Goal: Contribute content: Contribute content

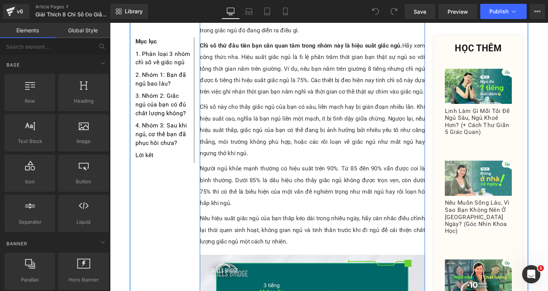
scroll to position [1675, 0]
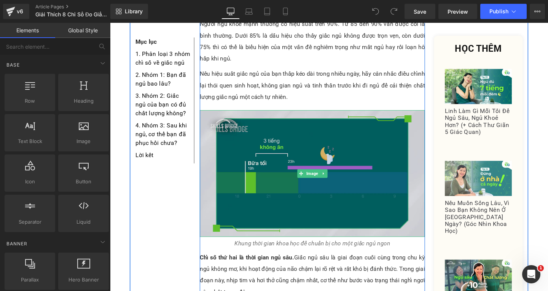
click at [286, 143] on img at bounding box center [322, 181] width 237 height 133
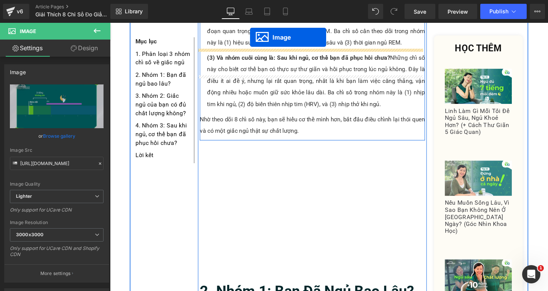
scroll to position [556, 0]
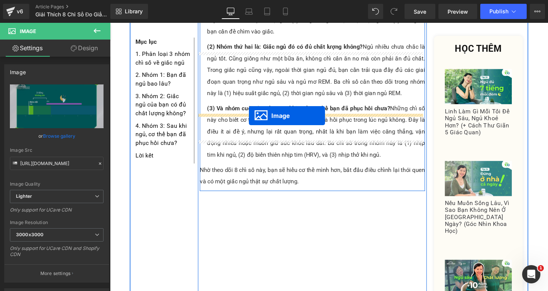
drag, startPoint x: 311, startPoint y: 131, endPoint x: 257, endPoint y: 120, distance: 55.5
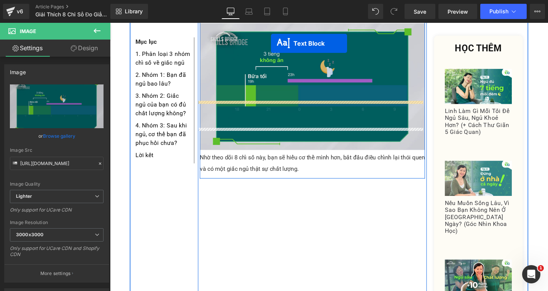
scroll to position [678, 0]
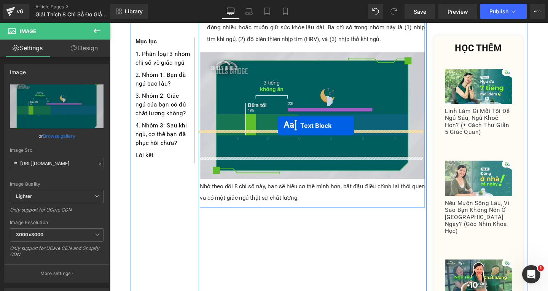
drag, startPoint x: 303, startPoint y: 65, endPoint x: 287, endPoint y: 132, distance: 69.6
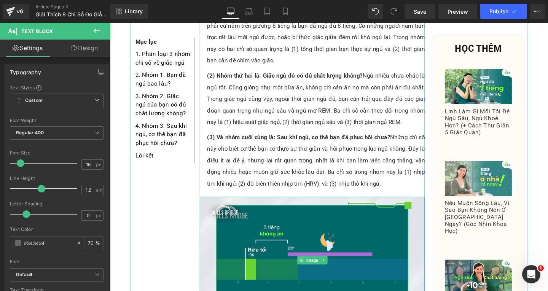
scroll to position [602, 0]
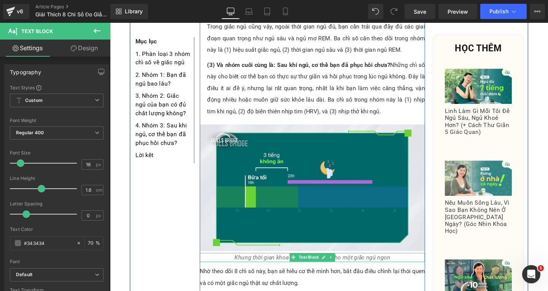
click at [275, 266] on icon "Khung thời gian khoa học để chuẩn bị cho một giấc ngủ ngon" at bounding box center [323, 269] width 164 height 7
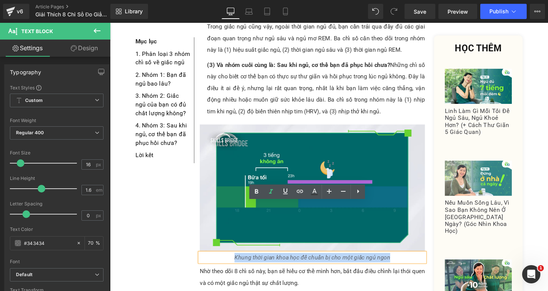
drag, startPoint x: 237, startPoint y: 217, endPoint x: 402, endPoint y: 221, distance: 164.9
click at [402, 265] on p "Khung thời gian khoa học để chuẩn bị cho một giấc ngủ ngon" at bounding box center [322, 270] width 237 height 10
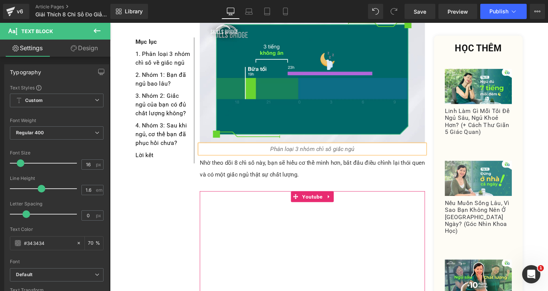
scroll to position [563, 0]
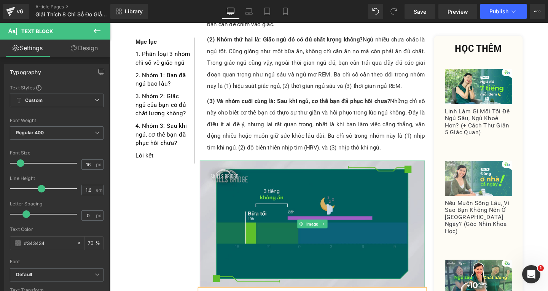
click at [328, 175] on img at bounding box center [322, 234] width 237 height 133
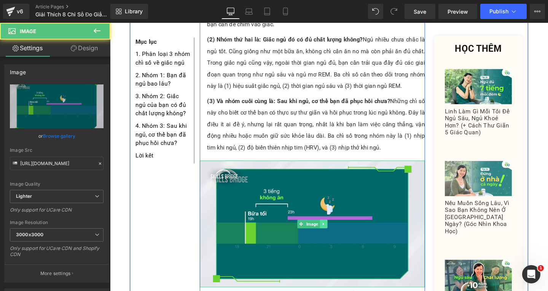
click at [334, 233] on icon at bounding box center [334, 234] width 1 height 3
click at [329, 232] on icon at bounding box center [331, 234] width 4 height 4
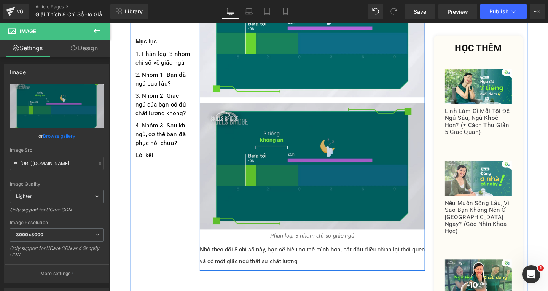
scroll to position [764, 0]
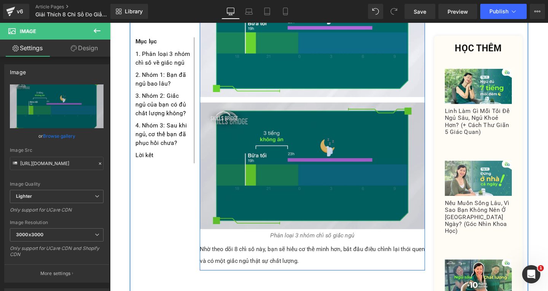
click at [307, 119] on div "Image" at bounding box center [322, 173] width 237 height 133
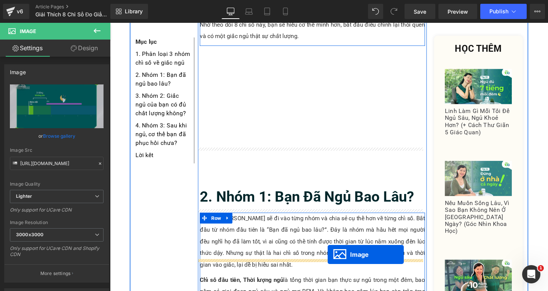
scroll to position [901, 0]
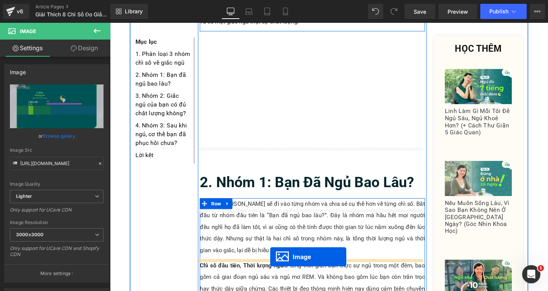
drag, startPoint x: 308, startPoint y: 120, endPoint x: 279, endPoint y: 270, distance: 153.1
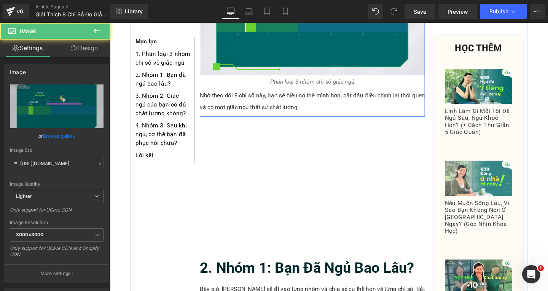
scroll to position [710, 0]
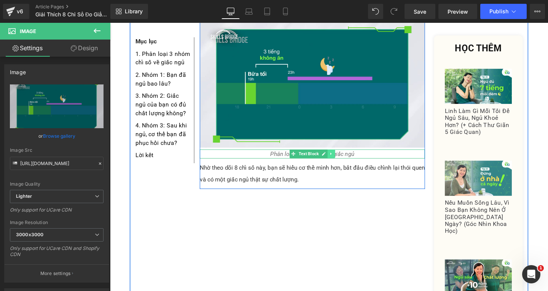
click at [341, 158] on icon at bounding box center [343, 160] width 4 height 5
click at [337, 159] on icon at bounding box center [339, 161] width 4 height 4
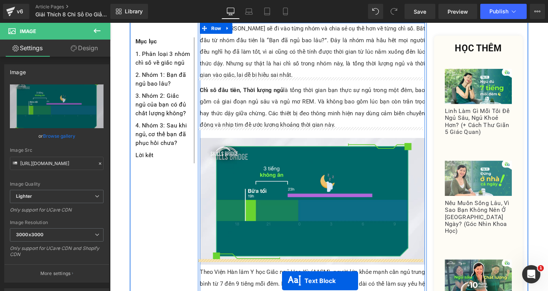
scroll to position [1129, 0]
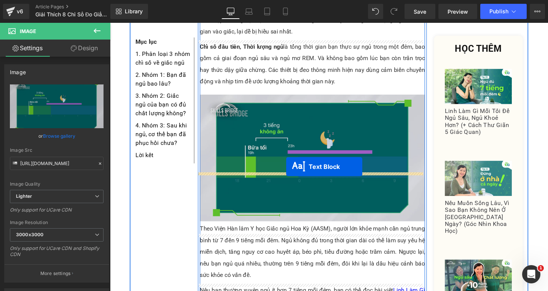
drag, startPoint x: 298, startPoint y: 121, endPoint x: 295, endPoint y: 176, distance: 55.3
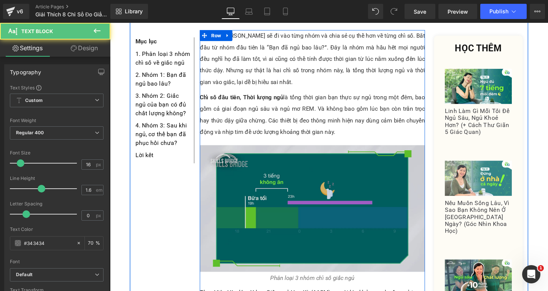
scroll to position [1015, 0]
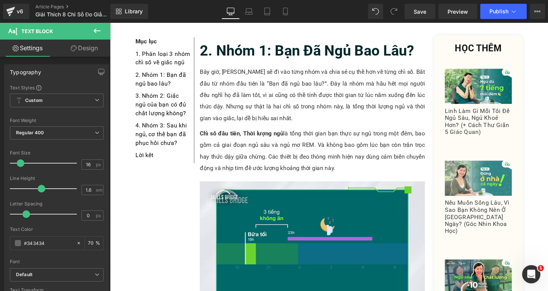
click at [266, 262] on div "Rendering Content" at bounding box center [274, 261] width 47 height 8
click at [280, 264] on div "Rendering Content" at bounding box center [274, 261] width 47 height 8
drag, startPoint x: 377, startPoint y: 286, endPoint x: 346, endPoint y: 276, distance: 32.5
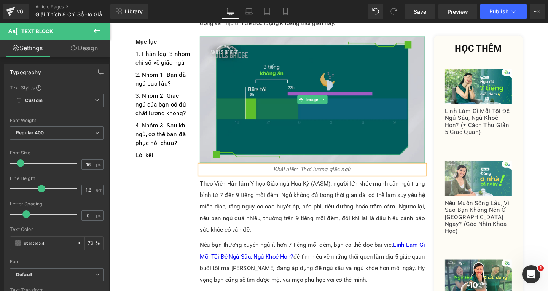
scroll to position [1091, 0]
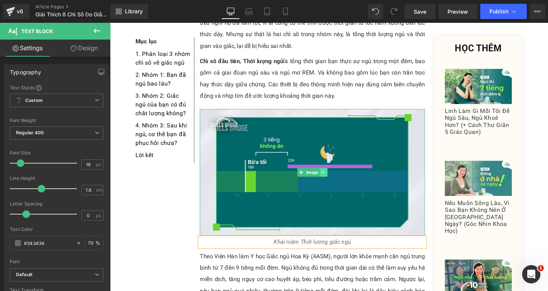
click at [333, 178] on icon at bounding box center [335, 180] width 4 height 5
click at [331, 176] on link at bounding box center [331, 180] width 8 height 9
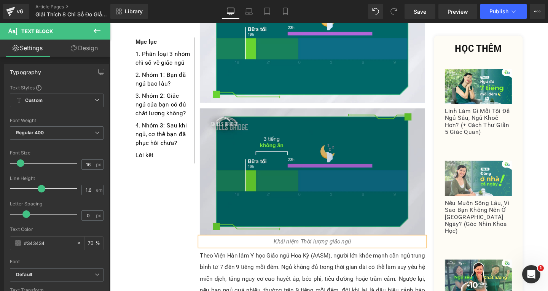
scroll to position [1237, 0]
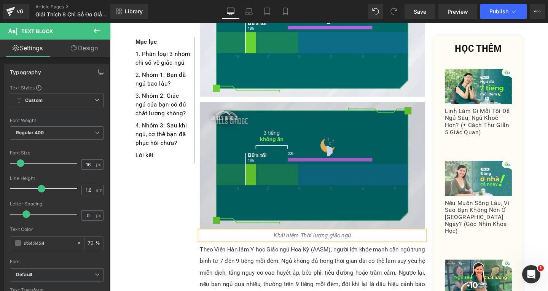
click at [324, 139] on img at bounding box center [322, 173] width 237 height 133
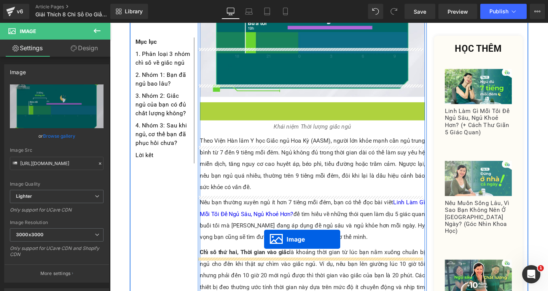
scroll to position [1245, 0]
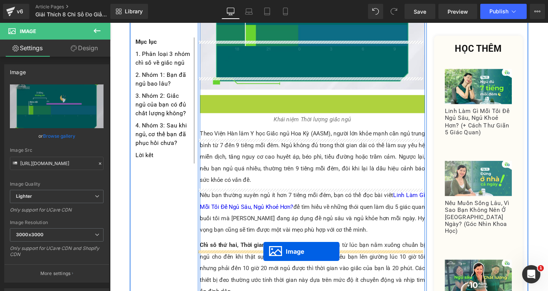
drag, startPoint x: 310, startPoint y: 121, endPoint x: 271, endPoint y: 263, distance: 147.2
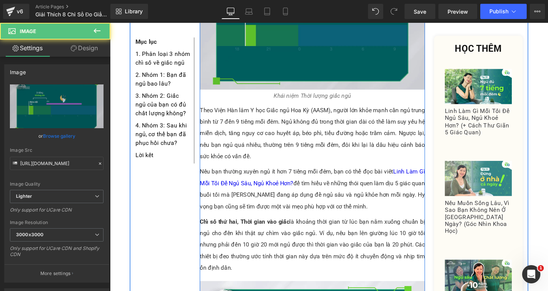
scroll to position [1130, 0]
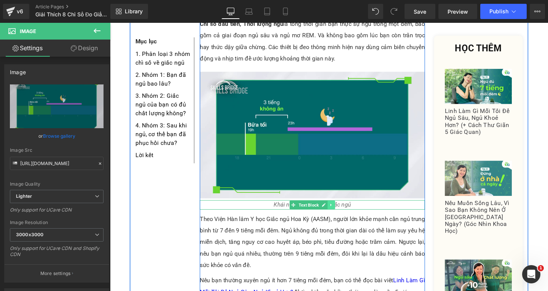
click at [342, 210] on link at bounding box center [343, 214] width 8 height 9
click at [337, 212] on icon at bounding box center [339, 214] width 4 height 4
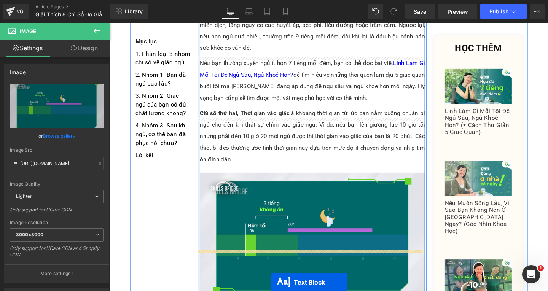
scroll to position [1420, 0]
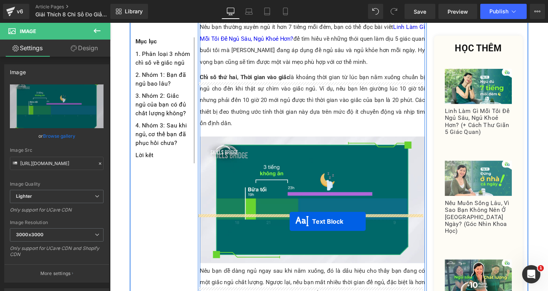
drag, startPoint x: 303, startPoint y: 174, endPoint x: 299, endPoint y: 231, distance: 57.6
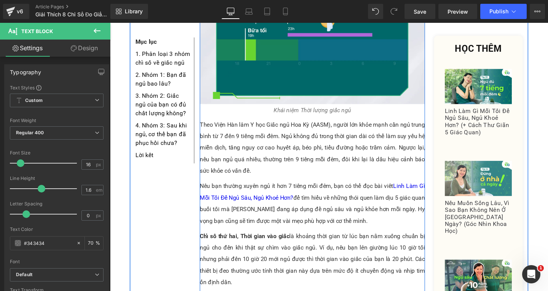
scroll to position [1191, 0]
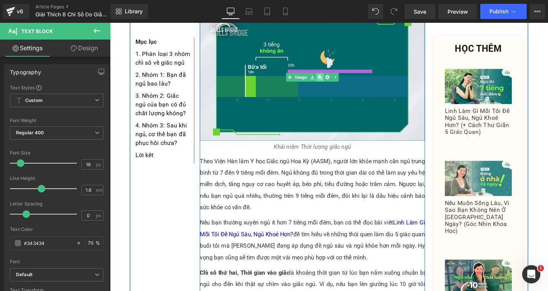
click at [329, 78] on icon at bounding box center [331, 80] width 4 height 4
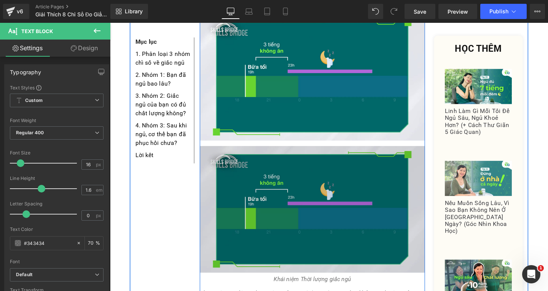
scroll to position [1229, 0]
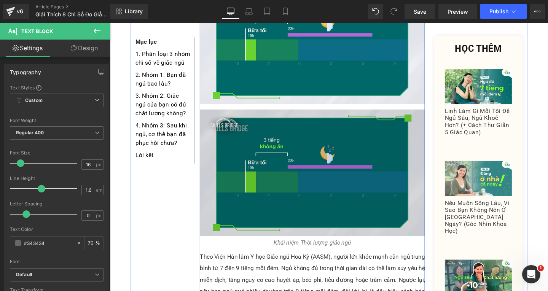
click at [338, 140] on img at bounding box center [322, 180] width 237 height 133
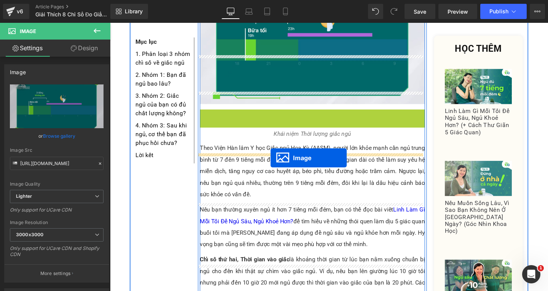
drag, startPoint x: 306, startPoint y: 129, endPoint x: 279, endPoint y: 165, distance: 45.4
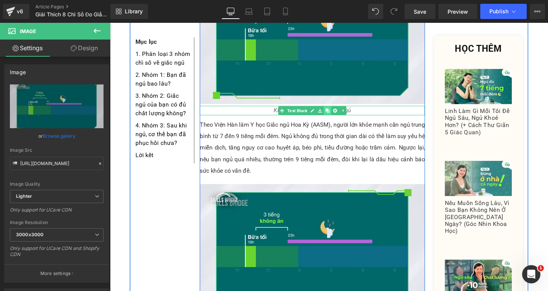
click at [337, 113] on icon at bounding box center [339, 115] width 4 height 4
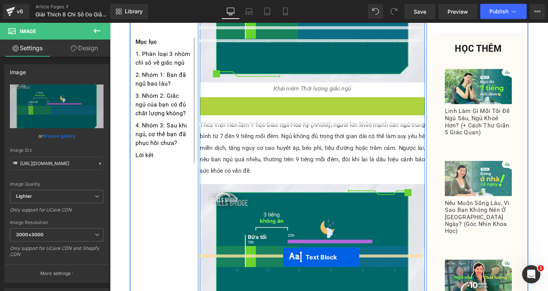
scroll to position [1283, 0]
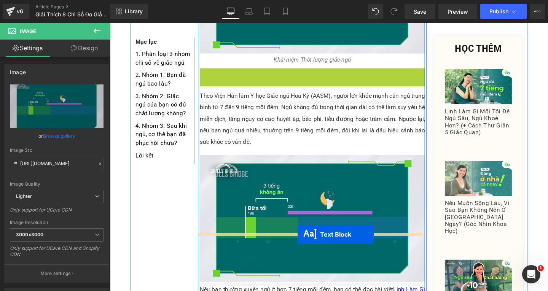
drag, startPoint x: 302, startPoint y: 75, endPoint x: 307, endPoint y: 246, distance: 171.0
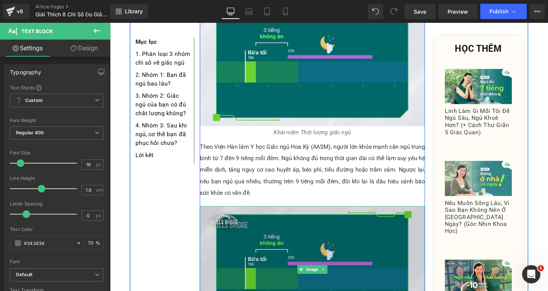
scroll to position [1321, 0]
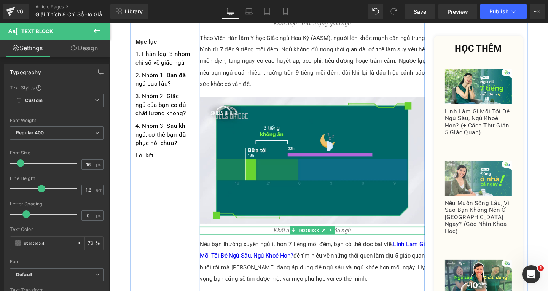
click at [281, 236] on div at bounding box center [322, 237] width 237 height 2
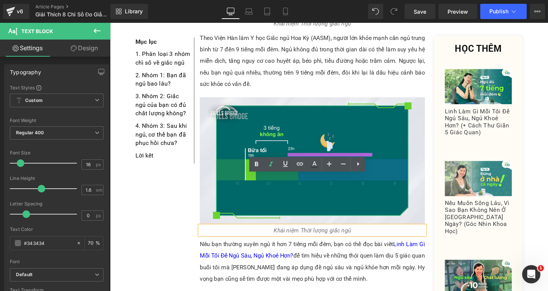
click at [295, 238] on icon "Khái niệm Thời lượng giấc ngủ" at bounding box center [322, 241] width 81 height 7
drag, startPoint x: 278, startPoint y: 189, endPoint x: 365, endPoint y: 189, distance: 87.2
click at [365, 236] on p "Khái niệm Thời lượng giấc ngủ" at bounding box center [322, 241] width 237 height 10
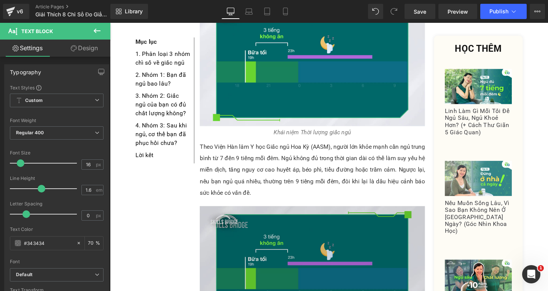
scroll to position [1283, 0]
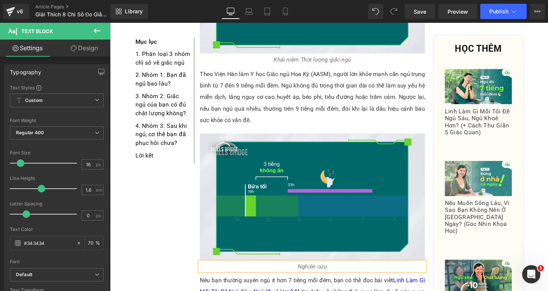
click at [375, 274] on p "Nghiên cứu" at bounding box center [322, 279] width 237 height 10
click at [316, 276] on icon "Nghiên cứu về Thời lượng giấc ngủ" at bounding box center [322, 279] width 93 height 7
click at [388, 274] on p "Nghiên cứu về thời lượng giấc ngủ" at bounding box center [322, 279] width 237 height 10
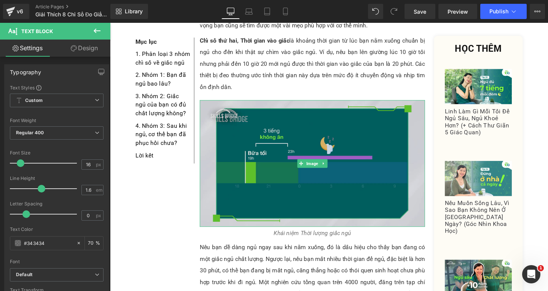
scroll to position [1511, 0]
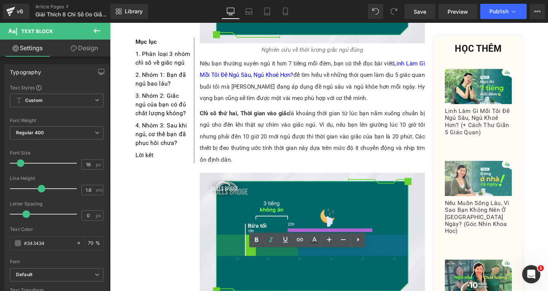
drag, startPoint x: 341, startPoint y: 267, endPoint x: 346, endPoint y: 269, distance: 5.3
drag, startPoint x: 322, startPoint y: 266, endPoint x: 350, endPoint y: 267, distance: 27.8
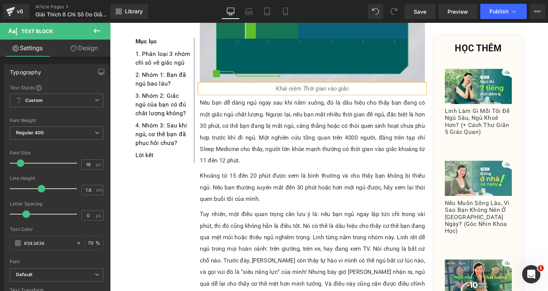
scroll to position [1549, 0]
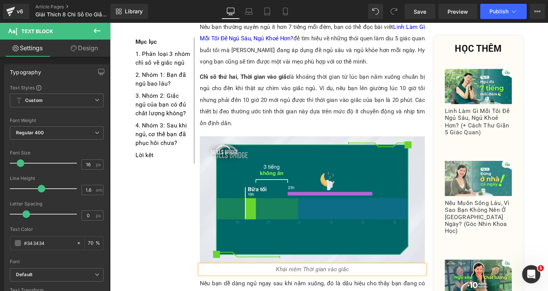
click at [325, 160] on div "Image" at bounding box center [322, 208] width 237 height 133
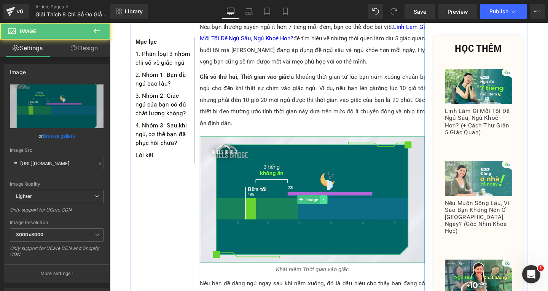
click at [333, 207] on icon at bounding box center [335, 209] width 4 height 5
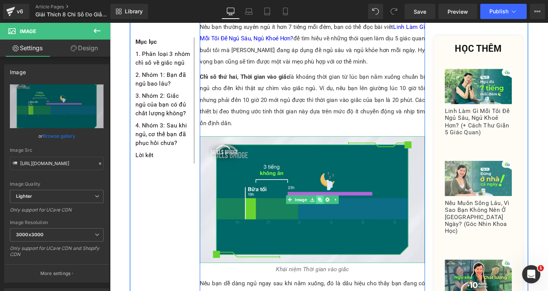
click at [330, 204] on link at bounding box center [331, 208] width 8 height 9
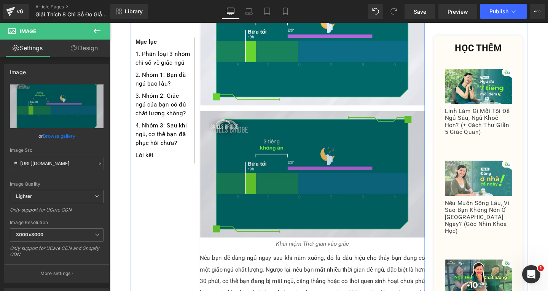
scroll to position [1724, 0]
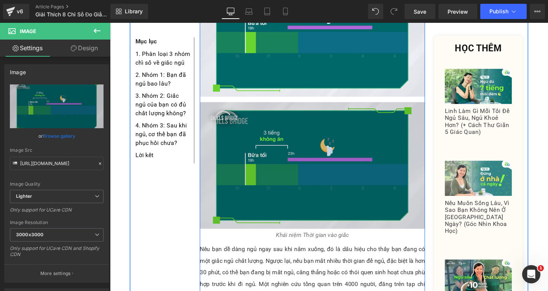
click at [323, 134] on img at bounding box center [322, 172] width 237 height 133
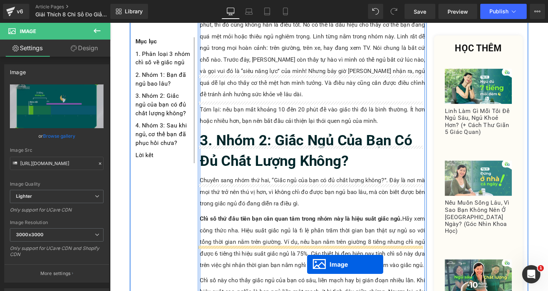
scroll to position [1983, 0]
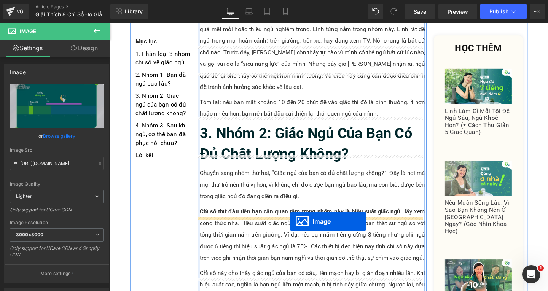
drag, startPoint x: 306, startPoint y: 122, endPoint x: 299, endPoint y: 232, distance: 110.3
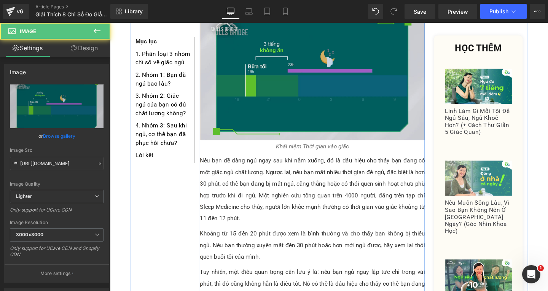
scroll to position [1564, 0]
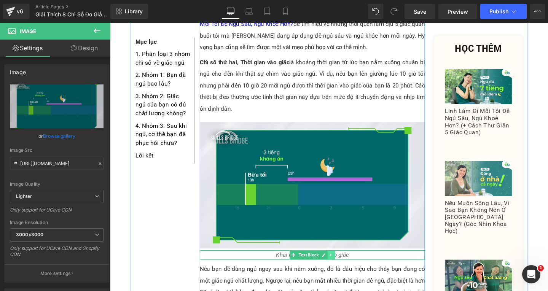
click at [341, 265] on icon at bounding box center [343, 267] width 4 height 5
click at [337, 265] on icon at bounding box center [339, 267] width 4 height 4
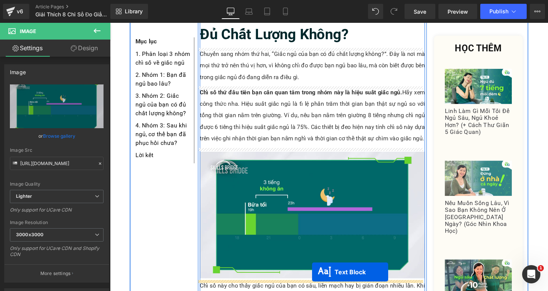
scroll to position [2153, 0]
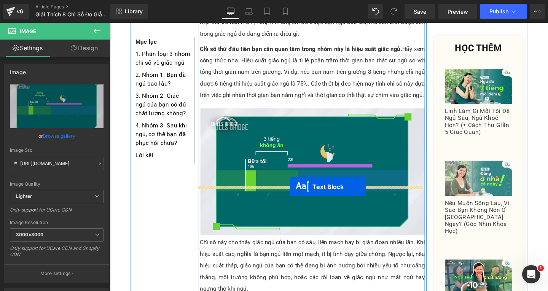
drag, startPoint x: 299, startPoint y: 57, endPoint x: 299, endPoint y: 196, distance: 138.6
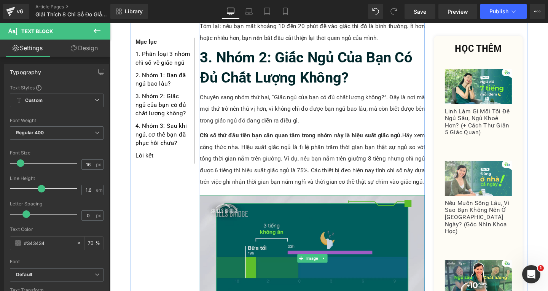
scroll to position [2076, 0]
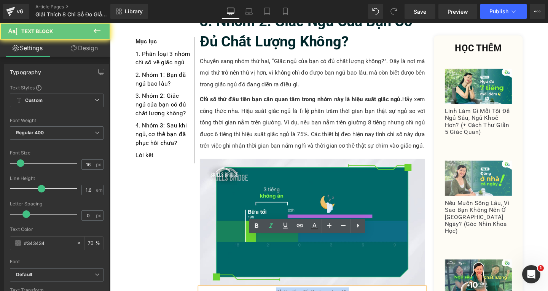
drag, startPoint x: 279, startPoint y: 255, endPoint x: 375, endPoint y: 255, distance: 95.9
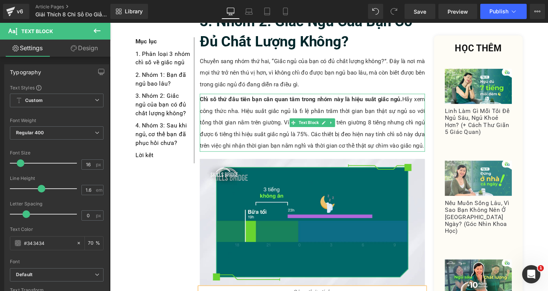
click at [360, 100] on strong "Chỉ số thứ đầu tiên bạn cần quan tâm trong nhóm này là hiệu suất giấc ngủ." at bounding box center [310, 103] width 213 height 7
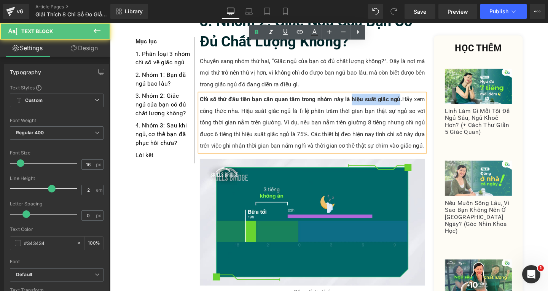
drag, startPoint x: 359, startPoint y: 51, endPoint x: 410, endPoint y: 51, distance: 51.4
click at [410, 100] on strong "Chỉ số thứ đầu tiên bạn cần quan tâm trong nhóm này là hiệu suất giấc ngủ." at bounding box center [310, 103] width 213 height 7
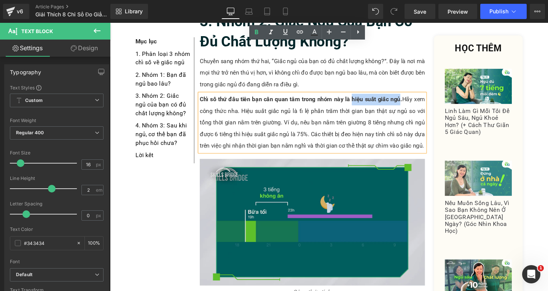
copy strong "hiệu suất giấc ngủ"
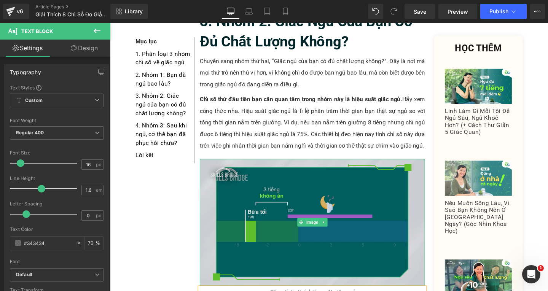
scroll to position [2153, 0]
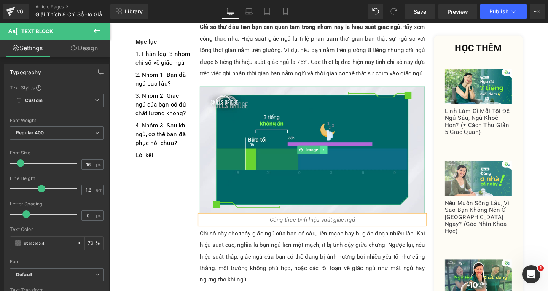
click at [333, 154] on icon at bounding box center [335, 156] width 4 height 5
click at [329, 152] on link at bounding box center [331, 156] width 8 height 9
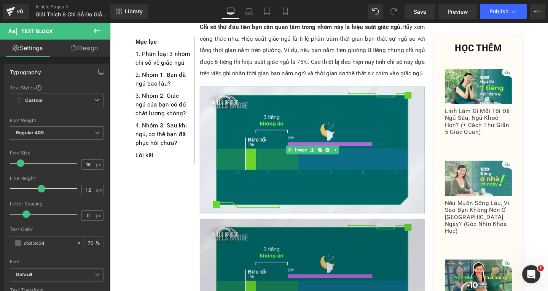
scroll to position [2229, 0]
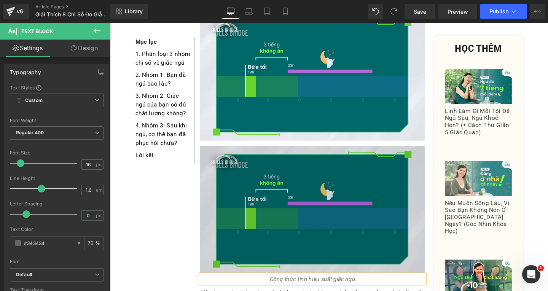
click at [341, 201] on img at bounding box center [322, 219] width 237 height 133
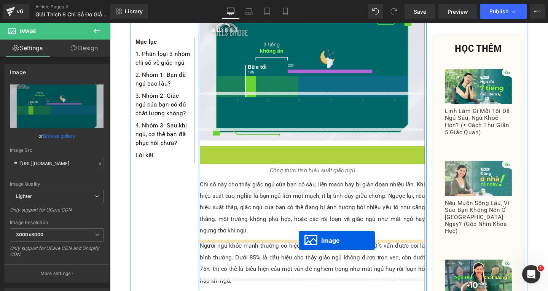
drag, startPoint x: 306, startPoint y: 164, endPoint x: 308, endPoint y: 252, distance: 87.2
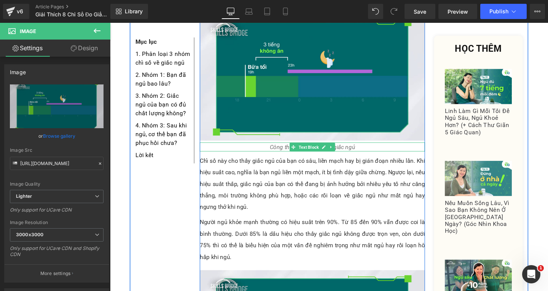
click at [342, 152] on icon at bounding box center [342, 153] width 1 height 3
click at [337, 152] on icon at bounding box center [339, 154] width 4 height 4
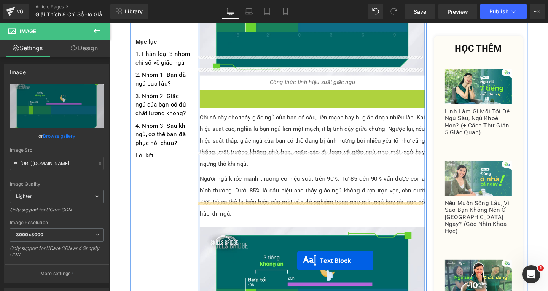
scroll to position [2404, 0]
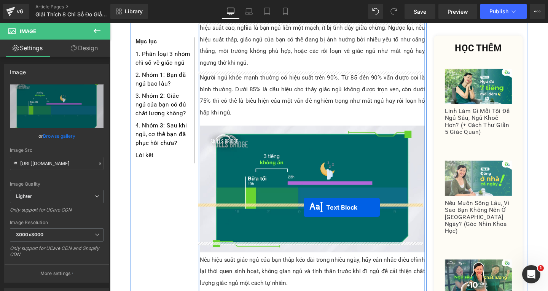
drag, startPoint x: 299, startPoint y: 115, endPoint x: 313, endPoint y: 217, distance: 103.4
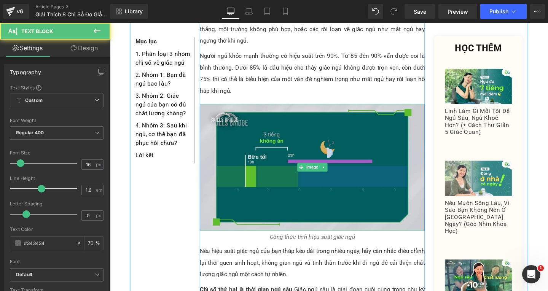
scroll to position [2328, 0]
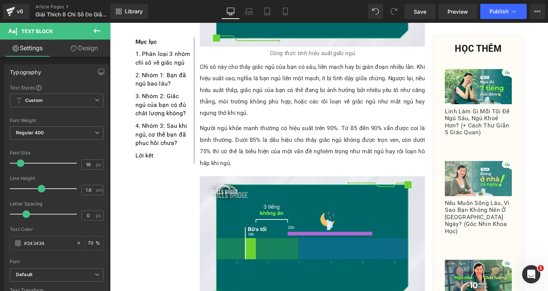
drag, startPoint x: 373, startPoint y: 283, endPoint x: 361, endPoint y: 275, distance: 15.4
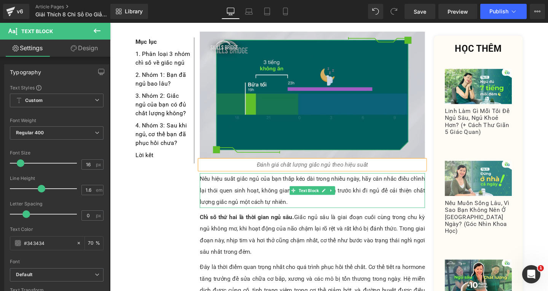
scroll to position [2404, 0]
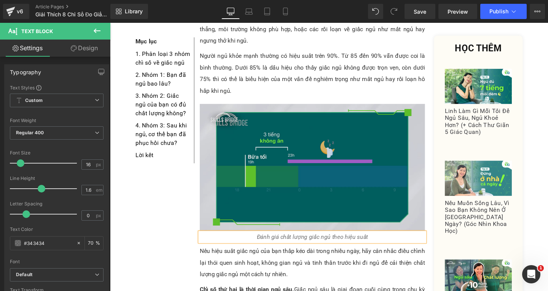
click at [344, 134] on img at bounding box center [322, 174] width 237 height 133
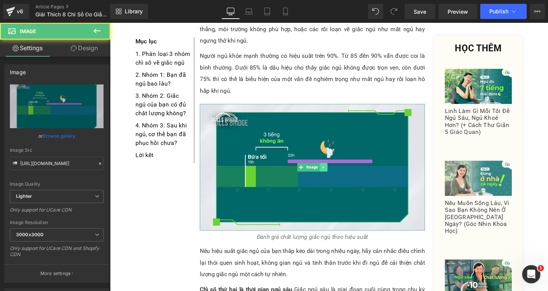
click at [331, 170] on link at bounding box center [335, 174] width 8 height 9
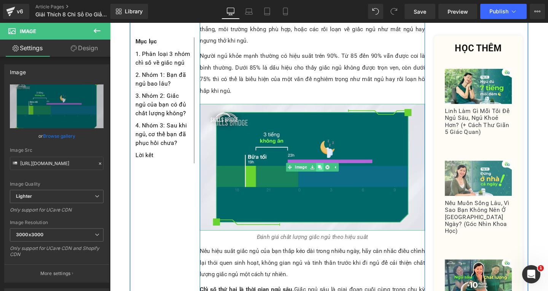
click at [329, 173] on icon at bounding box center [331, 175] width 4 height 4
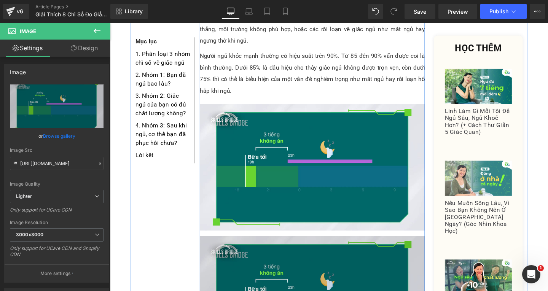
scroll to position [2518, 0]
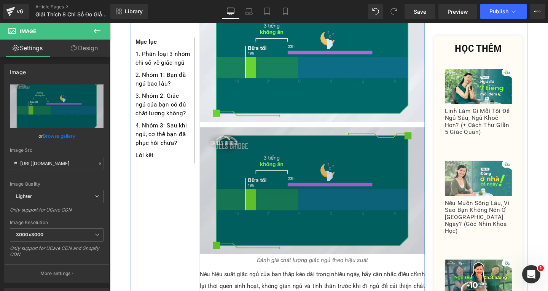
click at [326, 159] on img at bounding box center [322, 199] width 237 height 133
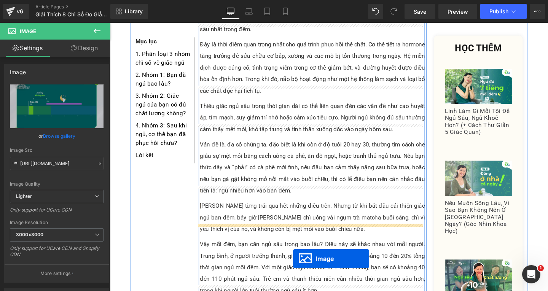
scroll to position [2823, 0]
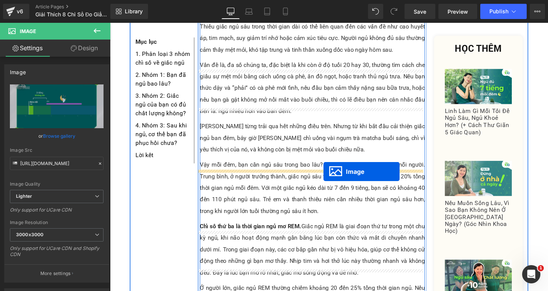
drag, startPoint x: 308, startPoint y: 147, endPoint x: 335, endPoint y: 180, distance: 42.8
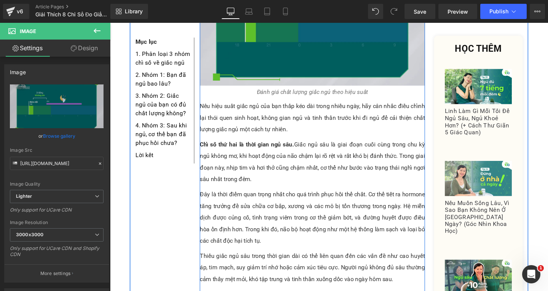
scroll to position [2442, 0]
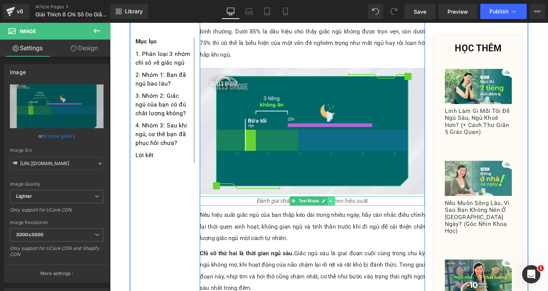
click at [343, 206] on link at bounding box center [343, 210] width 8 height 9
click at [337, 208] on icon at bounding box center [339, 210] width 4 height 4
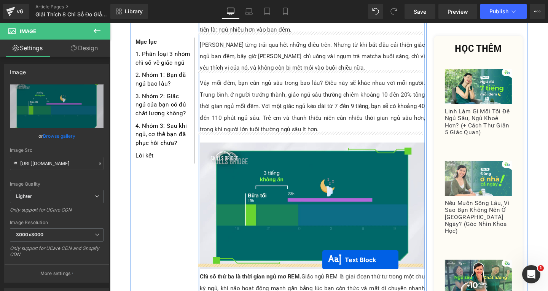
scroll to position [2960, 0]
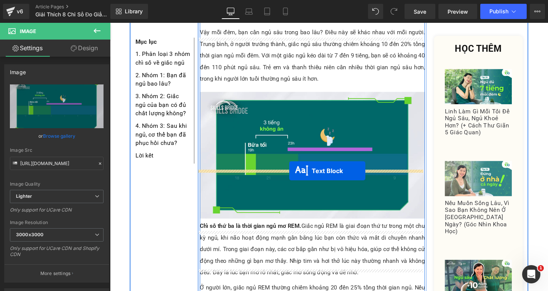
drag, startPoint x: 299, startPoint y: 170, endPoint x: 298, endPoint y: 179, distance: 8.8
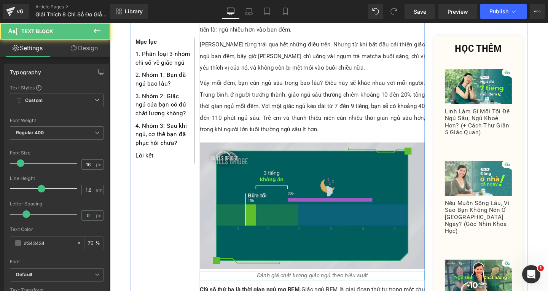
scroll to position [2845, 0]
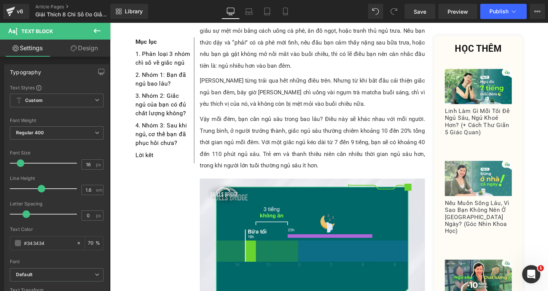
drag, startPoint x: 364, startPoint y: 284, endPoint x: 363, endPoint y: 275, distance: 9.6
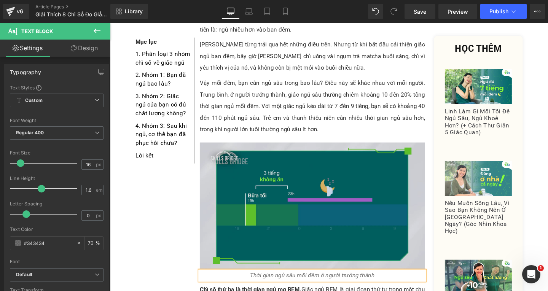
scroll to position [2922, 0]
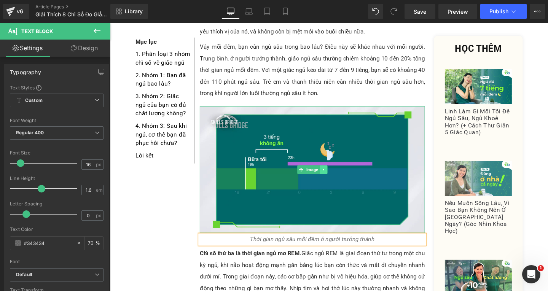
click at [334, 176] on icon at bounding box center [334, 177] width 1 height 3
click at [329, 175] on icon at bounding box center [331, 177] width 4 height 5
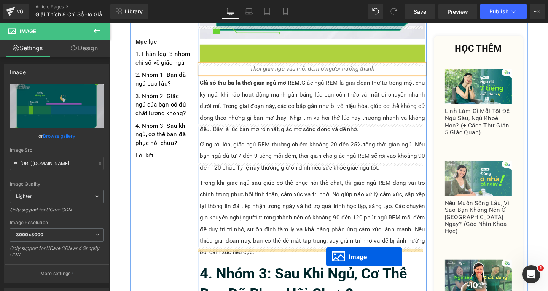
scroll to position [3148, 0]
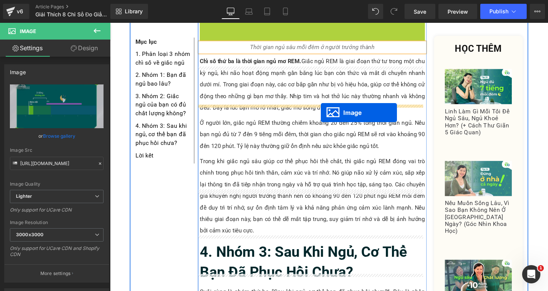
drag, startPoint x: 307, startPoint y: 122, endPoint x: 332, endPoint y: 117, distance: 25.2
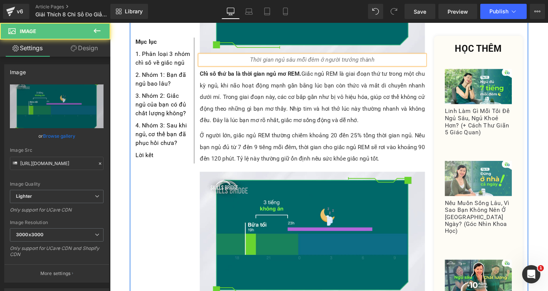
scroll to position [3034, 0]
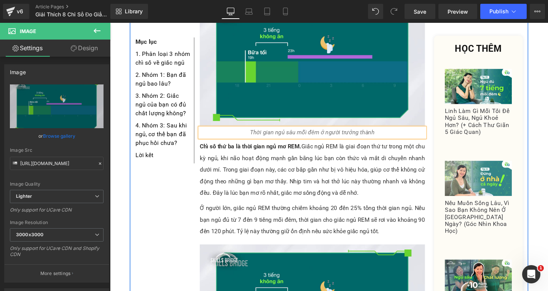
drag, startPoint x: 330, startPoint y: 82, endPoint x: 335, endPoint y: 91, distance: 10.5
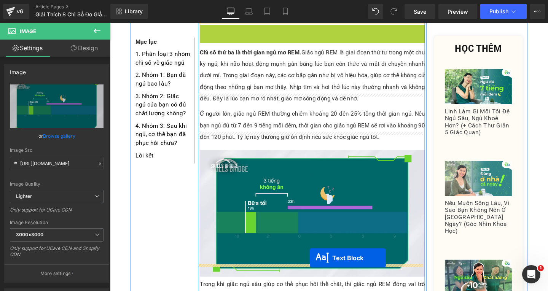
scroll to position [3194, 0]
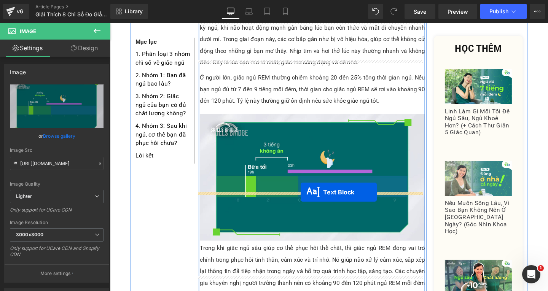
drag, startPoint x: 300, startPoint y: 96, endPoint x: 311, endPoint y: 201, distance: 105.6
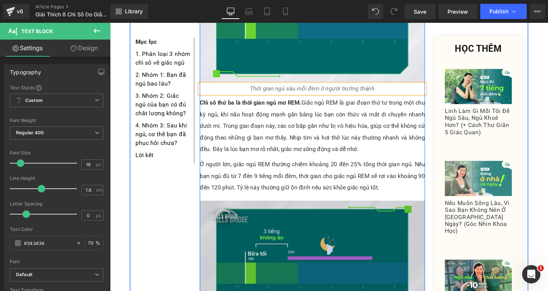
scroll to position [3118, 0]
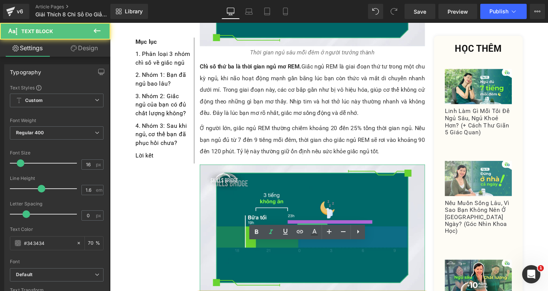
scroll to position [2966, 0]
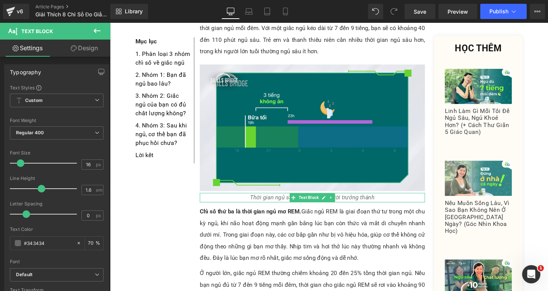
click at [281, 203] on icon "Thời gian ngủ sâu mỗi đêm ở người trưởng thành" at bounding box center [322, 206] width 131 height 7
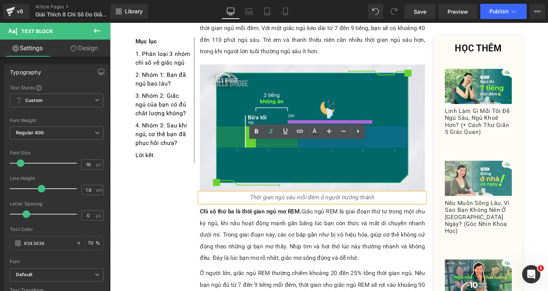
click at [281, 203] on icon "Thời gian ngủ sâu mỗi đêm ở người trưởng thành" at bounding box center [322, 206] width 131 height 7
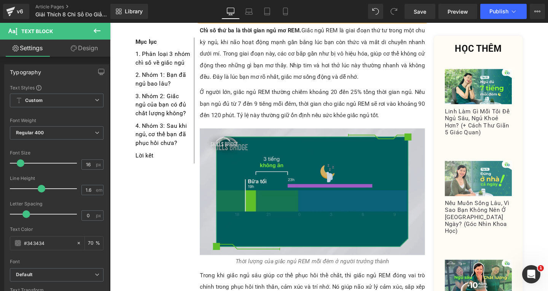
scroll to position [3232, 0]
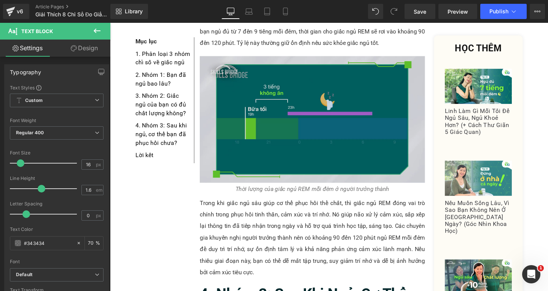
click at [346, 108] on img at bounding box center [322, 124] width 237 height 133
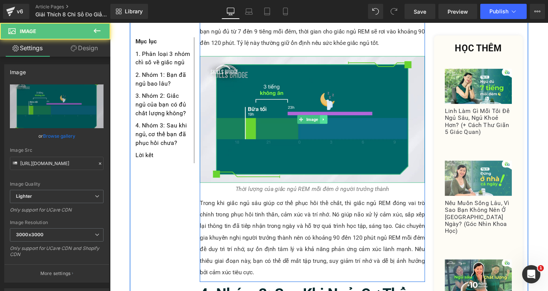
click at [334, 123] on icon at bounding box center [334, 124] width 1 height 3
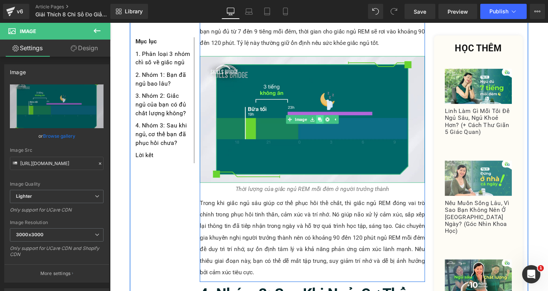
click at [329, 122] on icon at bounding box center [331, 124] width 4 height 4
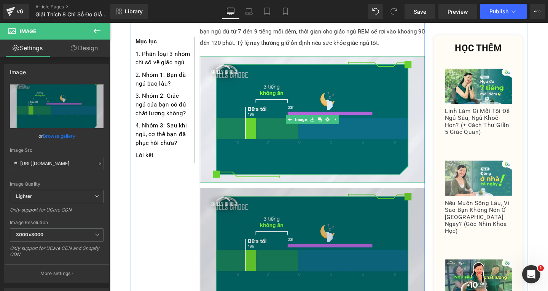
scroll to position [3308, 0]
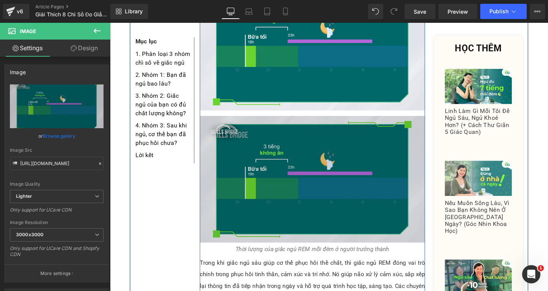
click at [323, 164] on img at bounding box center [322, 187] width 237 height 133
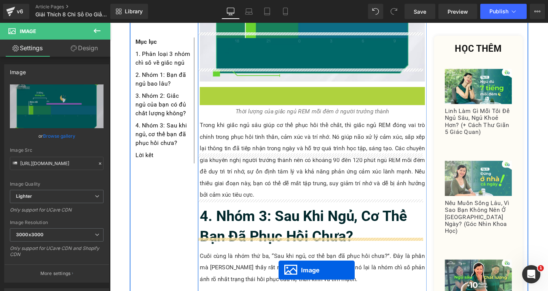
scroll to position [3415, 0]
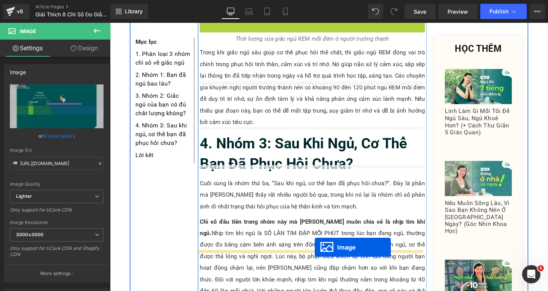
drag, startPoint x: 308, startPoint y: 132, endPoint x: 321, endPoint y: 258, distance: 126.4
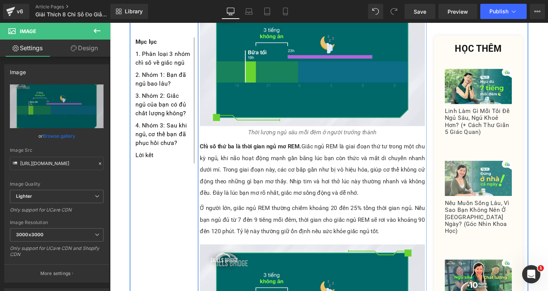
scroll to position [3187, 0]
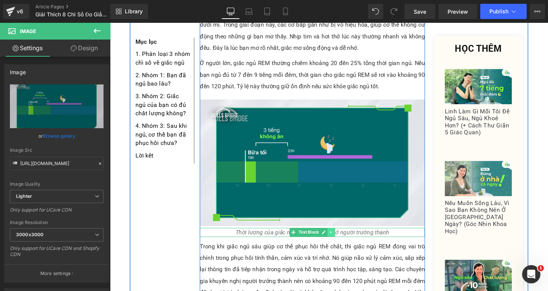
click at [341, 241] on icon at bounding box center [343, 243] width 4 height 5
click at [337, 241] on icon at bounding box center [339, 243] width 4 height 4
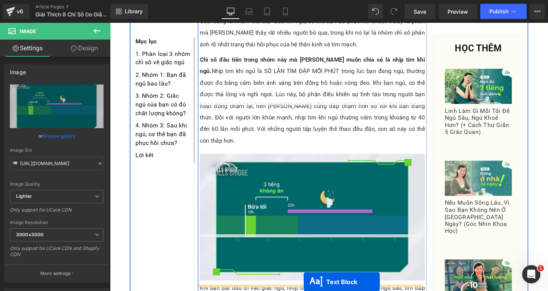
scroll to position [3606, 0]
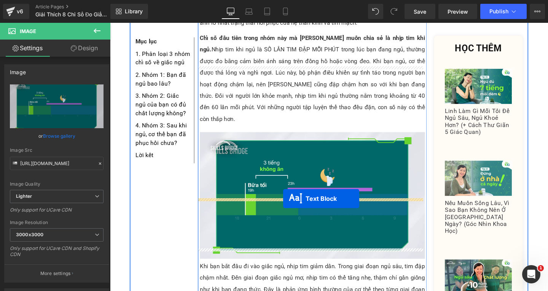
drag, startPoint x: 298, startPoint y: 60, endPoint x: 292, endPoint y: 208, distance: 148.2
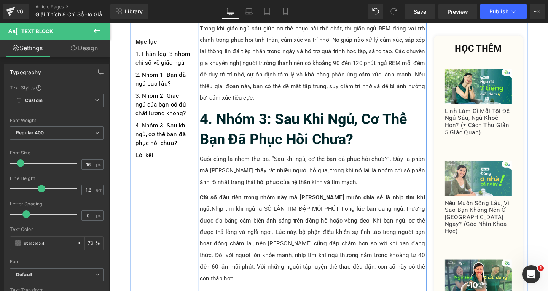
scroll to position [3568, 0]
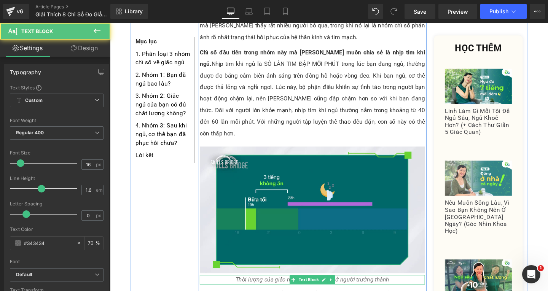
click at [378, 289] on icon "Thời lượng của giấc ngủ REM mỗi đêm ở người trưởng thành" at bounding box center [323, 292] width 162 height 7
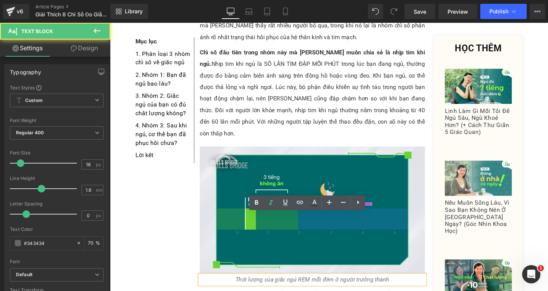
click at [400, 288] on p "Thời lượng của giấc ngủ REM mỗi đêm ở người trưởng thành" at bounding box center [322, 293] width 237 height 10
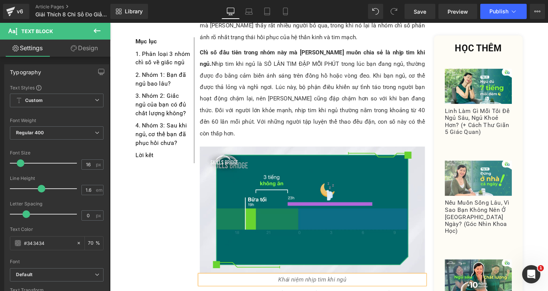
scroll to position [3683, 0]
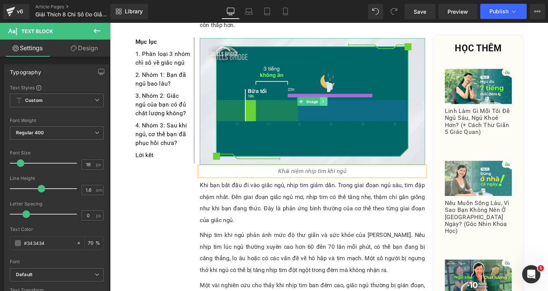
click at [334, 104] on icon at bounding box center [334, 105] width 1 height 3
click at [329, 103] on icon at bounding box center [331, 105] width 4 height 5
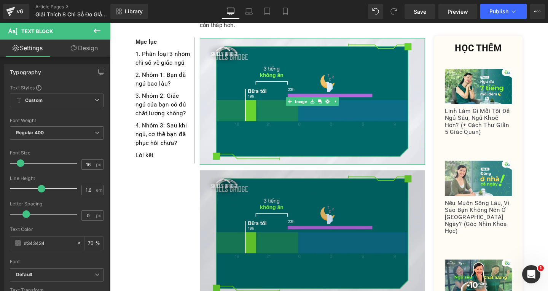
scroll to position [3759, 0]
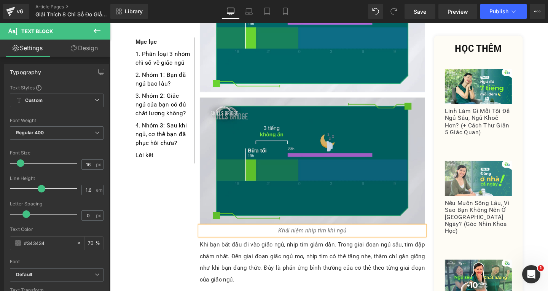
click at [331, 110] on img at bounding box center [322, 168] width 237 height 133
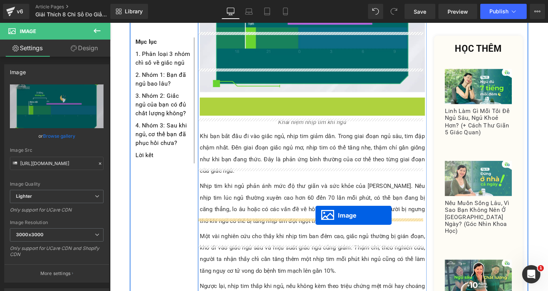
drag, startPoint x: 306, startPoint y: 103, endPoint x: 326, endPoint y: 225, distance: 123.9
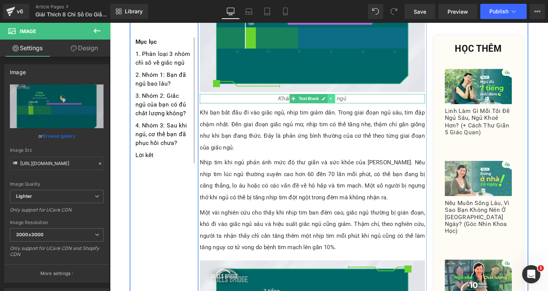
click at [341, 101] on icon at bounding box center [343, 103] width 4 height 5
click at [338, 98] on link at bounding box center [339, 102] width 8 height 9
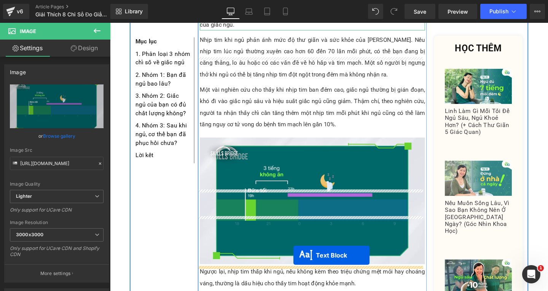
scroll to position [3926, 0]
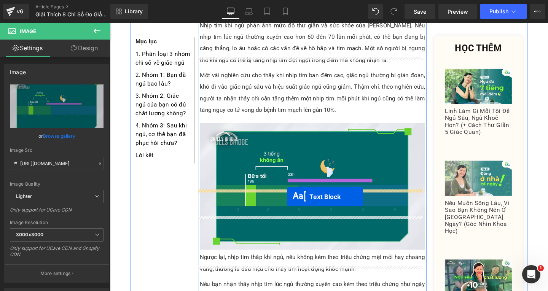
drag, startPoint x: 299, startPoint y: 51, endPoint x: 294, endPoint y: 201, distance: 150.8
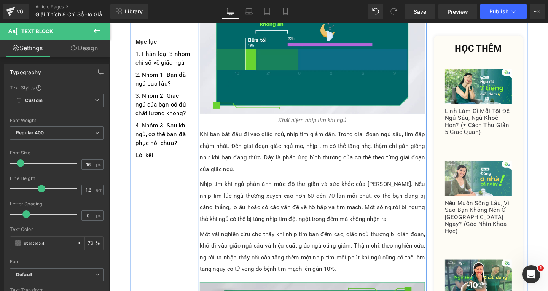
scroll to position [3774, 0]
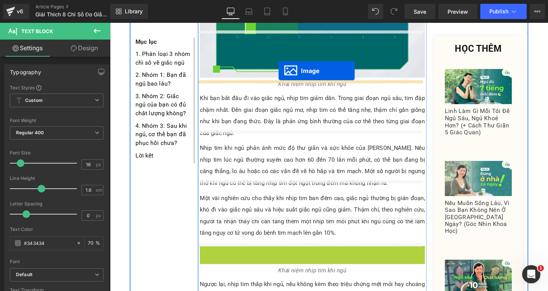
drag, startPoint x: 307, startPoint y: 258, endPoint x: 287, endPoint y: 73, distance: 185.7
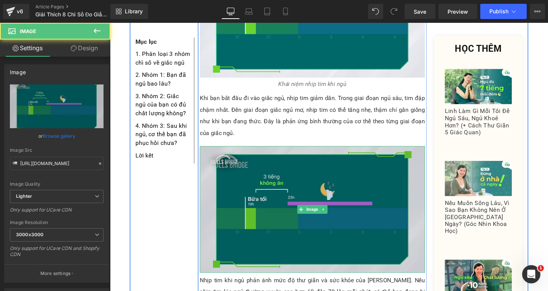
scroll to position [3888, 0]
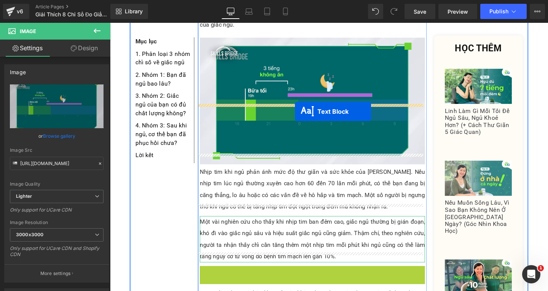
drag, startPoint x: 302, startPoint y: 220, endPoint x: 305, endPoint y: 116, distance: 104.0
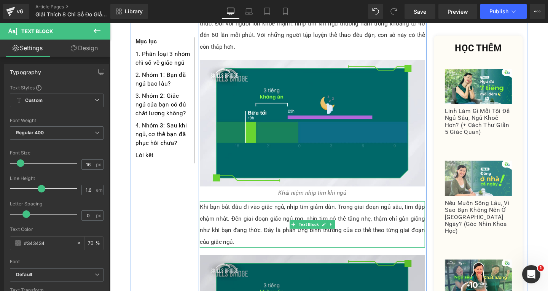
scroll to position [3736, 0]
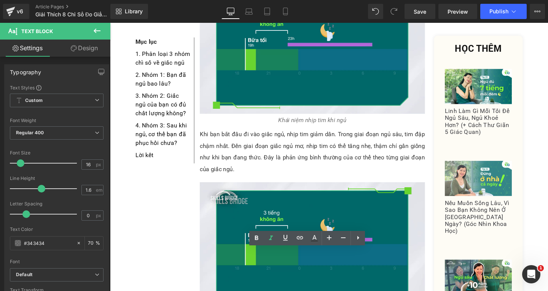
drag, startPoint x: 282, startPoint y: 266, endPoint x: 366, endPoint y: 266, distance: 84.1
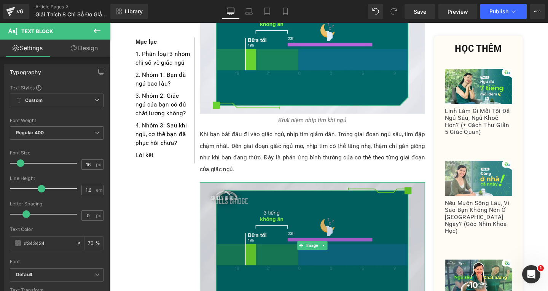
scroll to position [3888, 0]
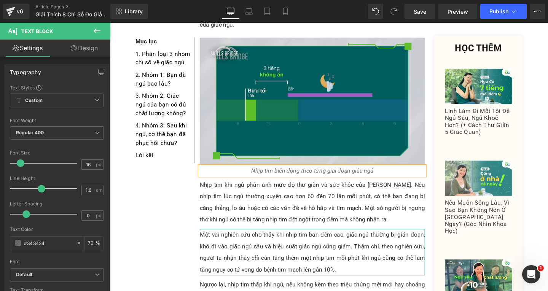
click at [355, 58] on img at bounding box center [322, 104] width 237 height 133
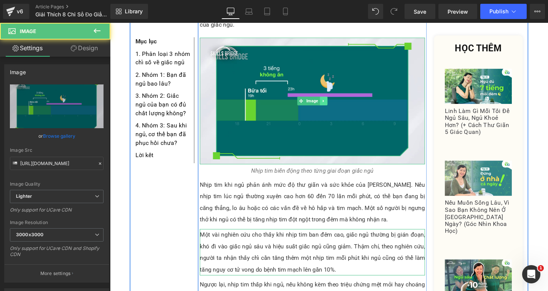
click at [333, 103] on icon at bounding box center [335, 105] width 4 height 5
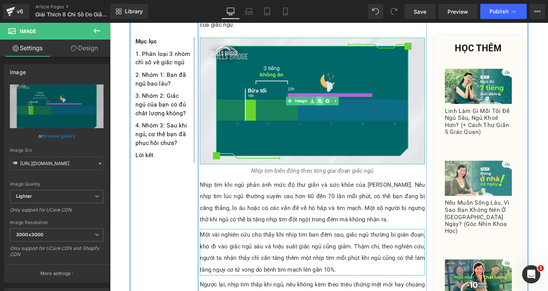
click at [329, 103] on icon at bounding box center [331, 105] width 4 height 5
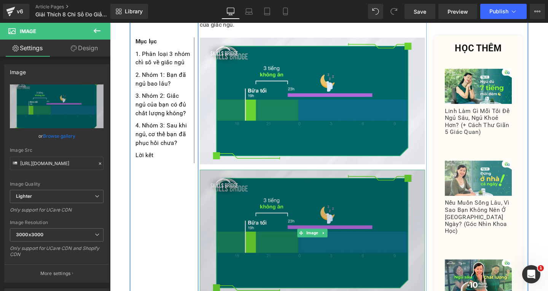
click at [311, 201] on img at bounding box center [322, 243] width 237 height 133
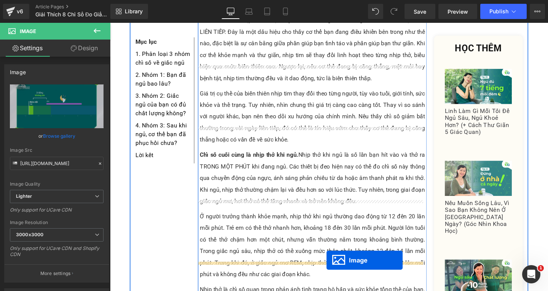
scroll to position [4315, 0]
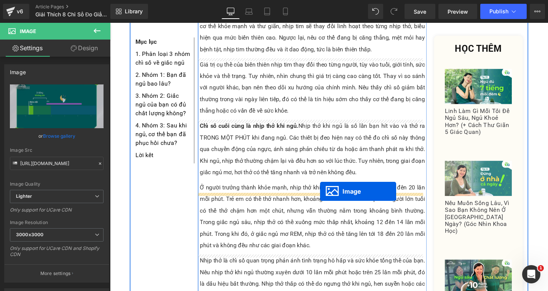
drag, startPoint x: 308, startPoint y: 180, endPoint x: 331, endPoint y: 200, distance: 30.5
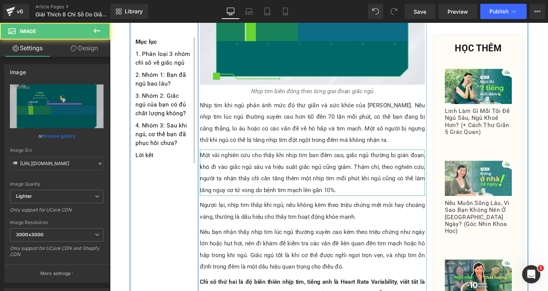
scroll to position [3858, 0]
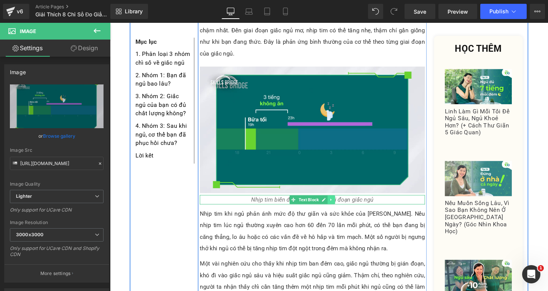
click at [341, 207] on icon at bounding box center [343, 209] width 4 height 5
click at [337, 207] on icon at bounding box center [339, 209] width 4 height 4
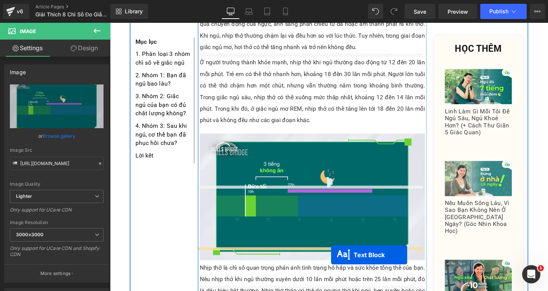
scroll to position [4459, 0]
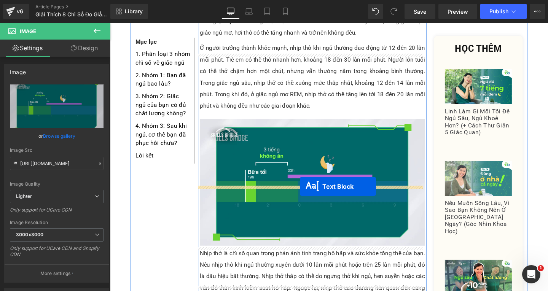
drag, startPoint x: 303, startPoint y: 158, endPoint x: 310, endPoint y: 195, distance: 38.0
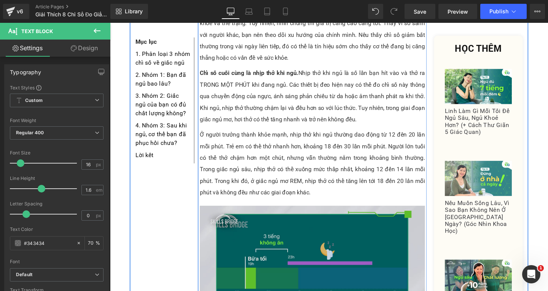
scroll to position [4383, 0]
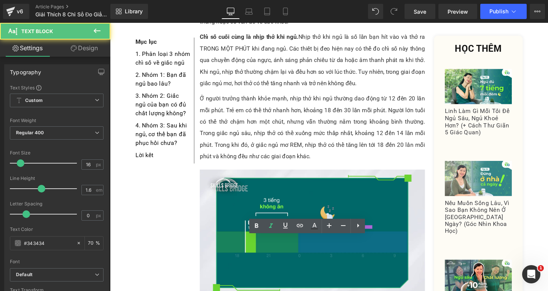
drag, startPoint x: 257, startPoint y: 254, endPoint x: 400, endPoint y: 262, distance: 143.4
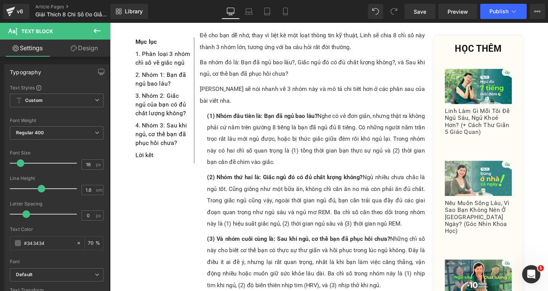
scroll to position [533, 0]
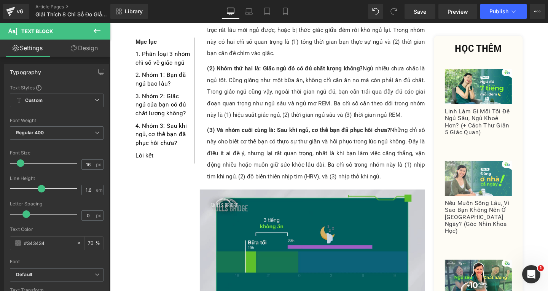
click at [290, 250] on img at bounding box center [322, 264] width 237 height 133
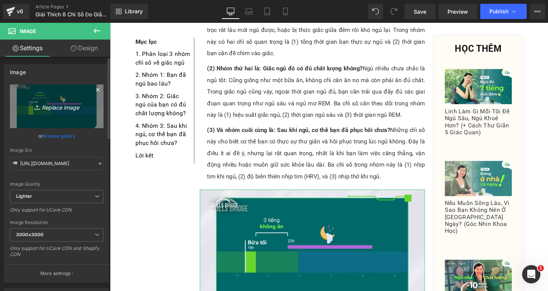
click at [40, 111] on link "Replace Image" at bounding box center [57, 107] width 94 height 44
type input "C:\fakepath\Screenshot [DATE] 140049.png"
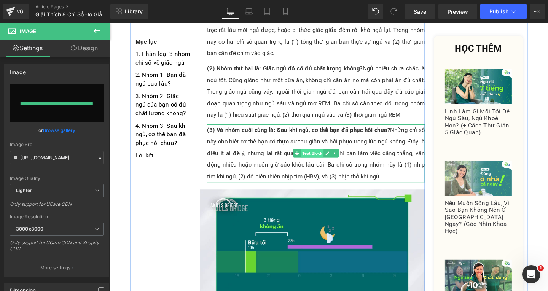
type input "[URL][DOMAIN_NAME]"
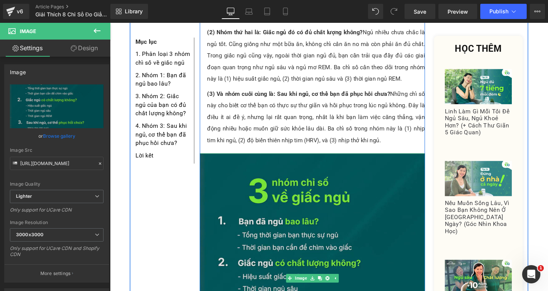
scroll to position [685, 0]
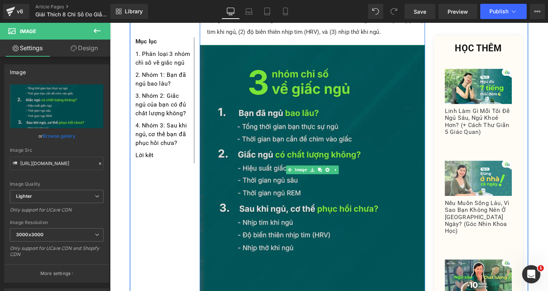
click at [280, 227] on img at bounding box center [322, 177] width 237 height 263
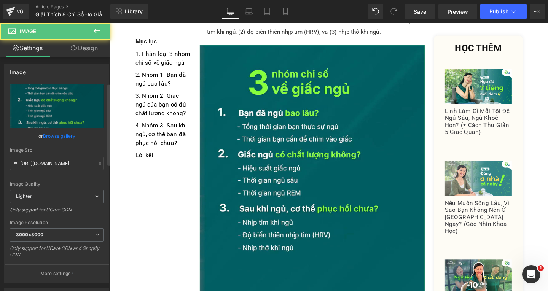
scroll to position [76, 0]
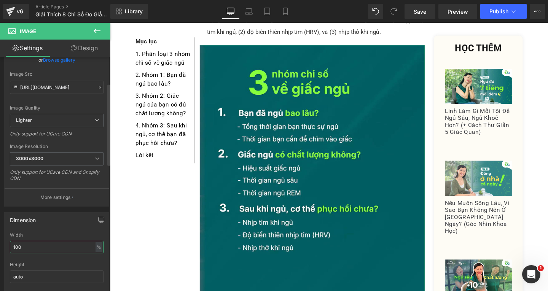
drag, startPoint x: 32, startPoint y: 249, endPoint x: 0, endPoint y: 249, distance: 31.6
click at [0, 249] on div "Dimension 100% Width 100 % % px auto Height auto 0 Circle Image" at bounding box center [57, 258] width 114 height 102
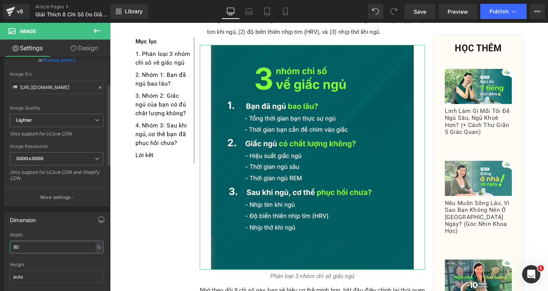
type input "90"
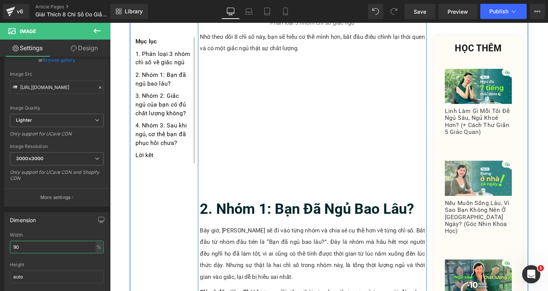
scroll to position [876, 0]
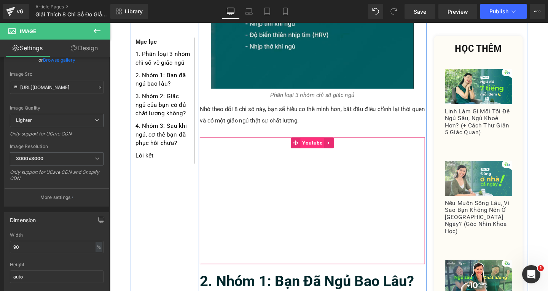
click at [316, 144] on span "Youtube" at bounding box center [322, 149] width 25 height 11
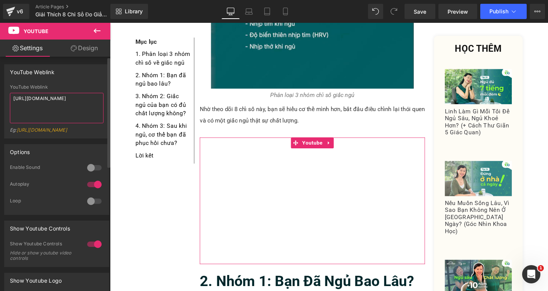
click at [90, 98] on textarea "[URL][DOMAIN_NAME]" at bounding box center [57, 108] width 94 height 30
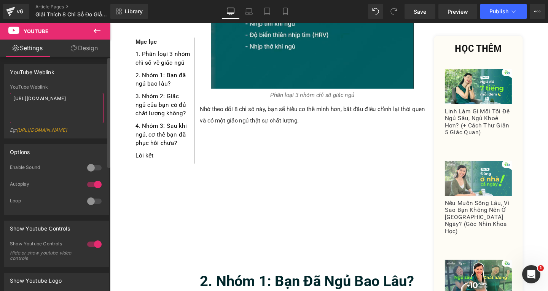
paste textarea "OY1gPd0YcxE"
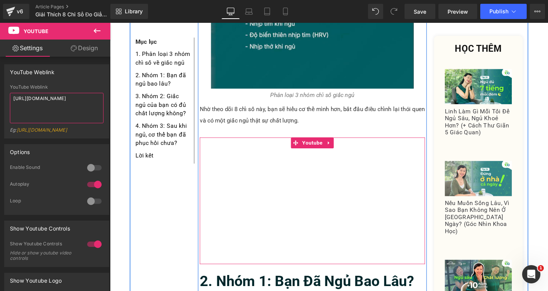
type textarea "[URL][DOMAIN_NAME]"
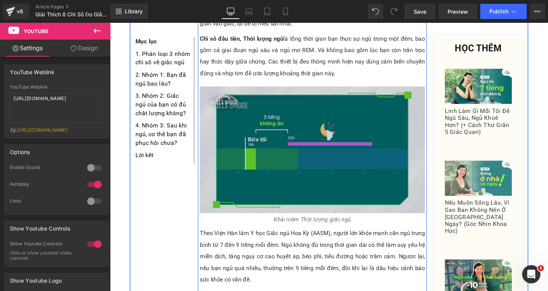
scroll to position [1142, 0]
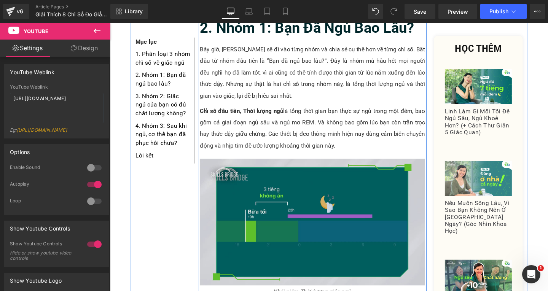
click at [271, 215] on img at bounding box center [322, 232] width 237 height 133
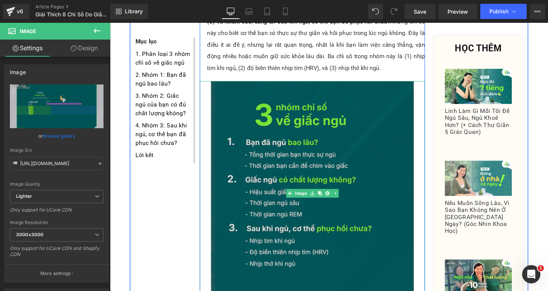
scroll to position [723, 0]
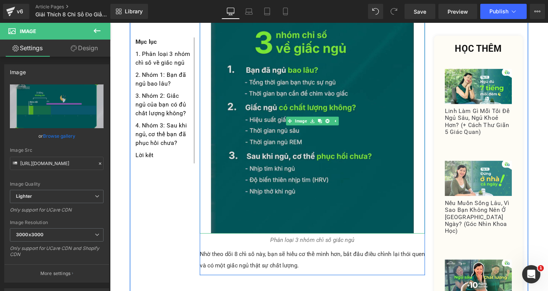
click at [291, 140] on img at bounding box center [322, 126] width 213 height 237
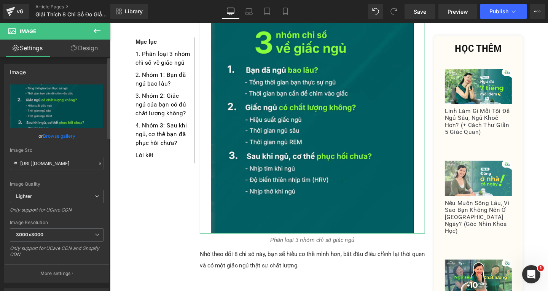
scroll to position [114, 0]
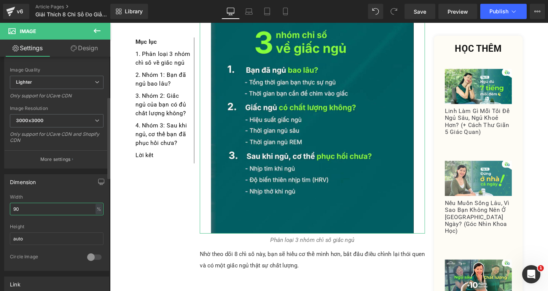
drag, startPoint x: 59, startPoint y: 209, endPoint x: 0, endPoint y: 207, distance: 58.7
click at [0, 207] on div "Dimension 90% Width 90 % % px auto Height auto 0 Circle Image" at bounding box center [57, 220] width 114 height 102
type input "0"
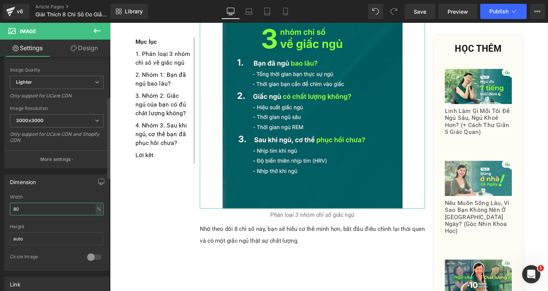
type input "8"
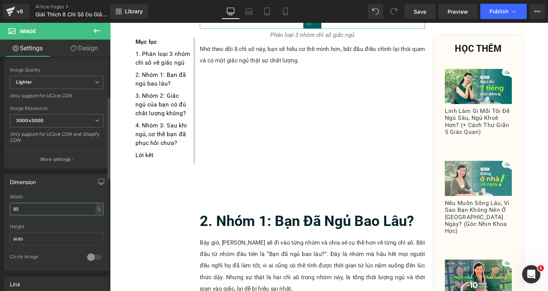
type input "85"
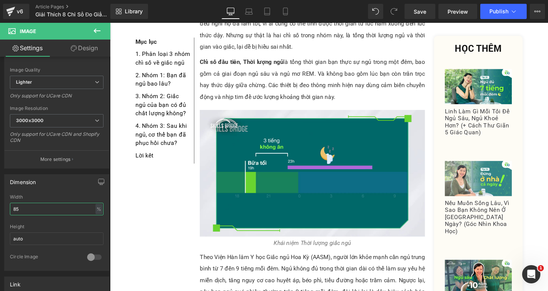
scroll to position [1218, 0]
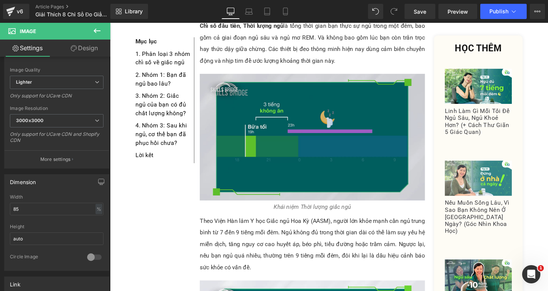
click at [292, 113] on img at bounding box center [322, 143] width 237 height 133
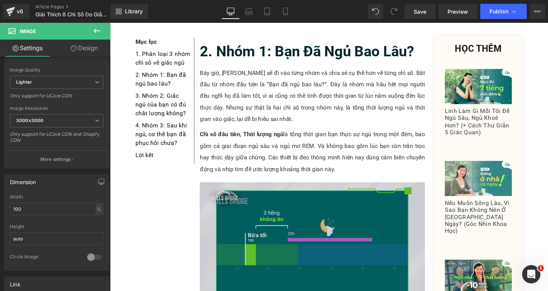
scroll to position [1180, 0]
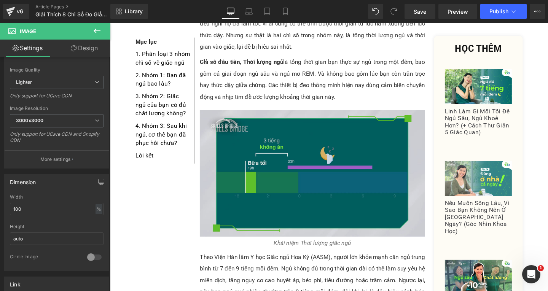
click at [261, 164] on img at bounding box center [322, 181] width 237 height 133
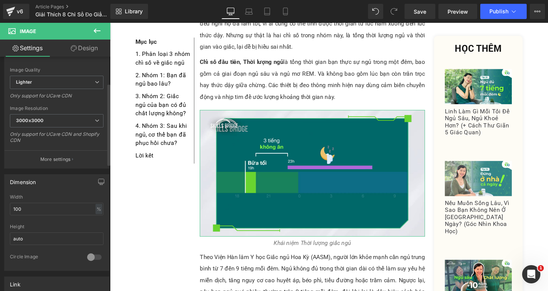
scroll to position [0, 0]
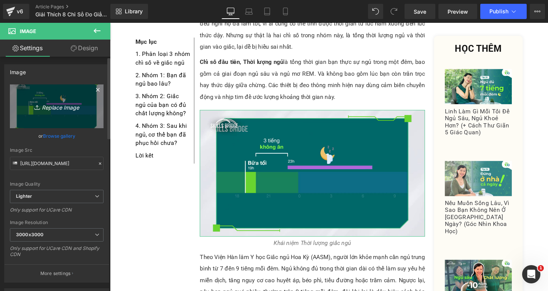
click at [70, 105] on icon "Replace Image" at bounding box center [56, 107] width 61 height 10
type input "C:\fakepath\Screenshot [DATE] 140247.png"
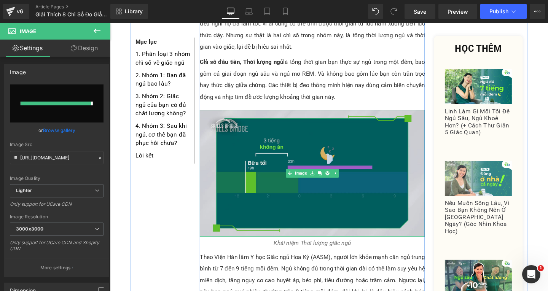
type input "[URL][DOMAIN_NAME]"
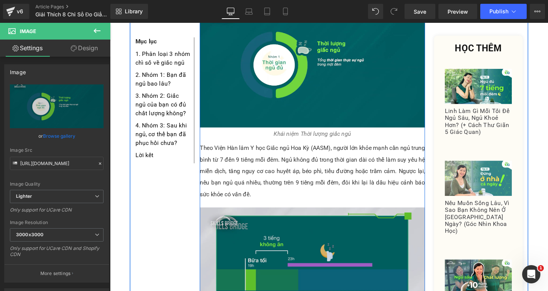
scroll to position [1447, 0]
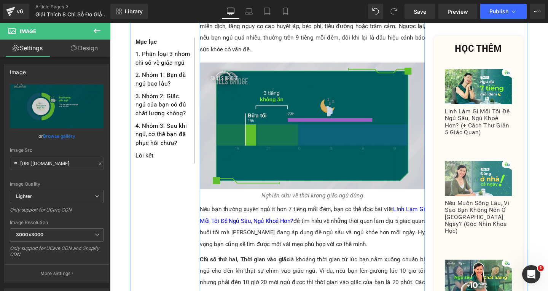
click at [294, 107] on img at bounding box center [322, 131] width 237 height 133
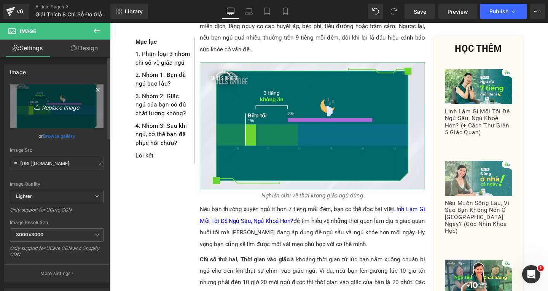
click at [75, 109] on icon "Replace Image" at bounding box center [56, 107] width 61 height 10
type input "C:\fakepath\Screenshot [DATE] 140648.png"
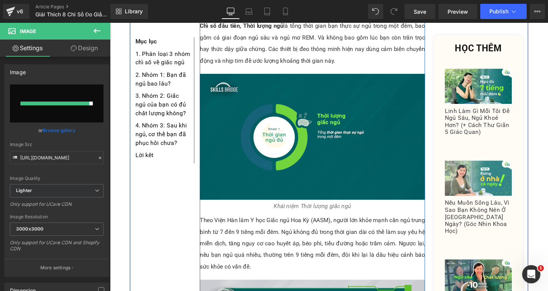
scroll to position [1371, 0]
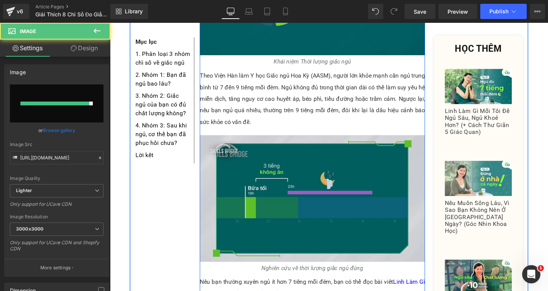
click at [325, 180] on img at bounding box center [322, 207] width 237 height 133
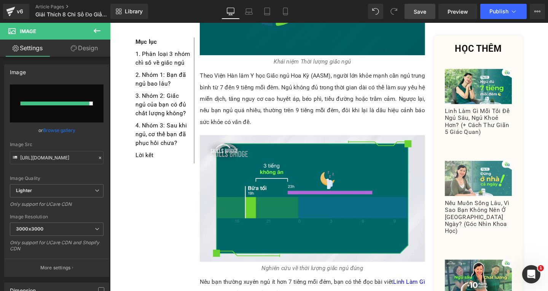
click at [420, 12] on span "Save" at bounding box center [420, 12] width 13 height 8
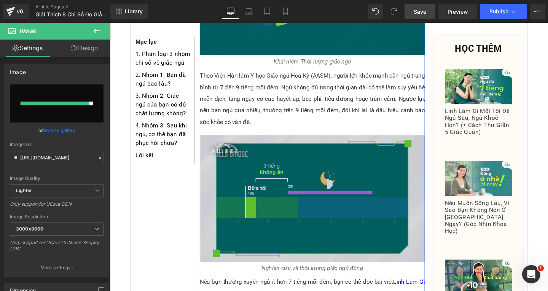
scroll to position [1332, 0]
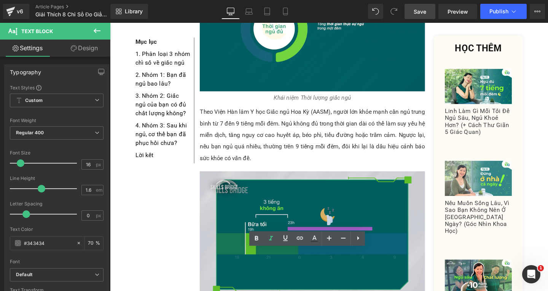
click at [338, 203] on img at bounding box center [322, 245] width 237 height 133
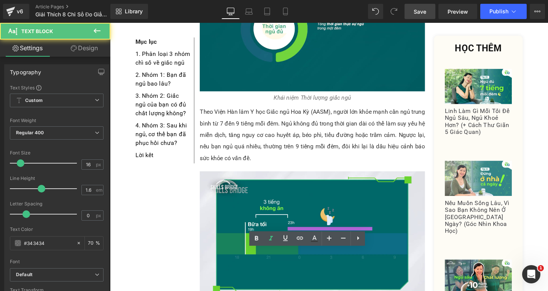
drag, startPoint x: 358, startPoint y: 267, endPoint x: 374, endPoint y: 266, distance: 16.4
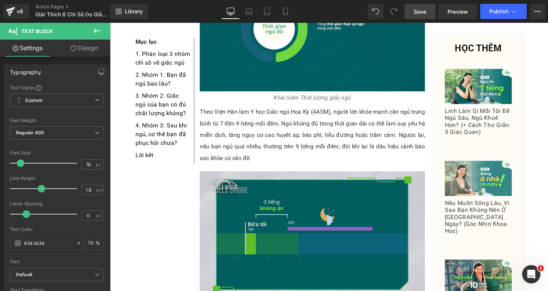
click at [287, 209] on img at bounding box center [322, 245] width 237 height 133
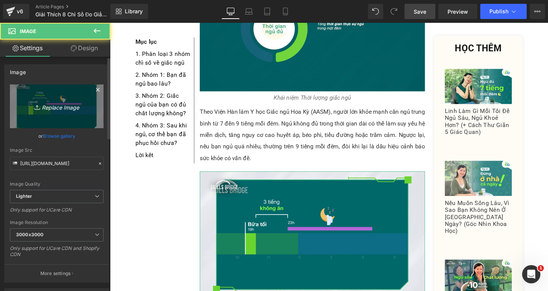
click at [62, 112] on link "Replace Image" at bounding box center [57, 107] width 94 height 44
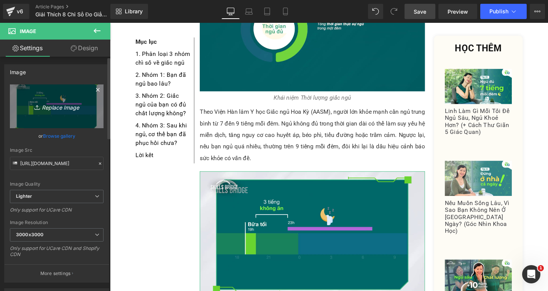
type input "C:\fakepath\Screenshot [DATE] 140648.png"
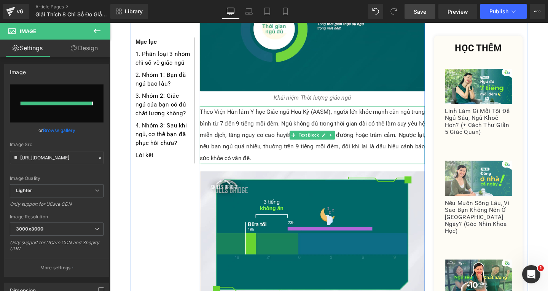
type input "[URL][DOMAIN_NAME]"
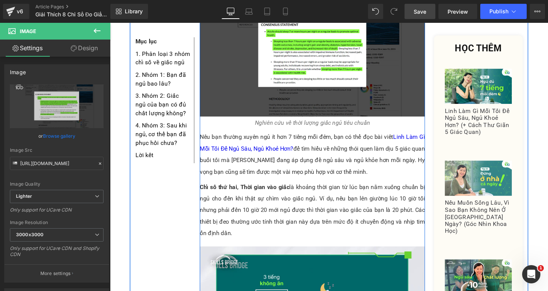
scroll to position [1713, 0]
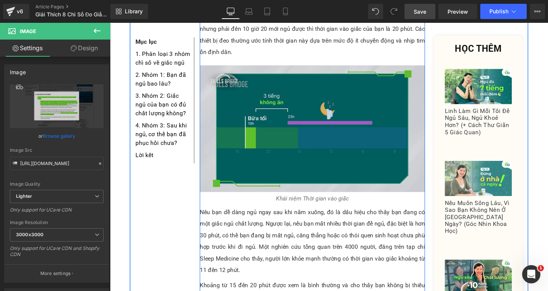
click at [284, 110] on img at bounding box center [322, 134] width 237 height 133
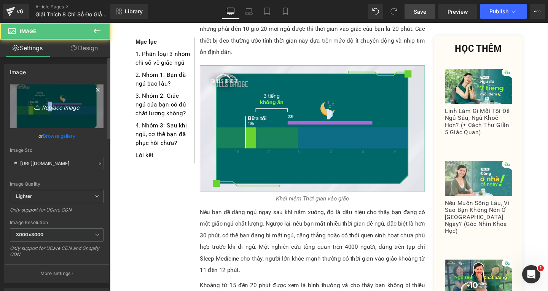
click at [47, 109] on icon "Replace Image" at bounding box center [56, 107] width 61 height 10
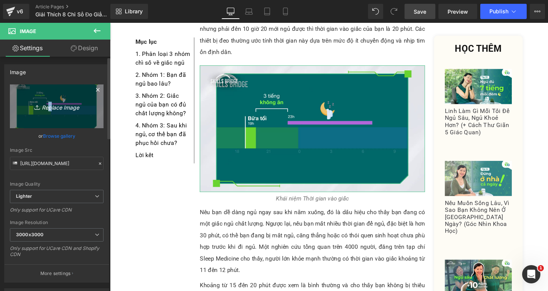
type input "C:\fakepath\Screenshot [DATE] 140511.png"
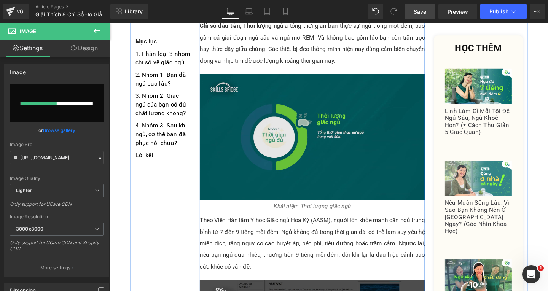
scroll to position [1104, 0]
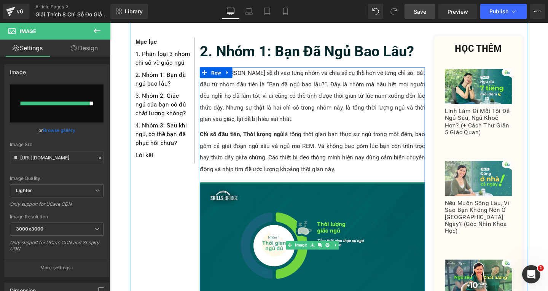
type input "[URL][DOMAIN_NAME]"
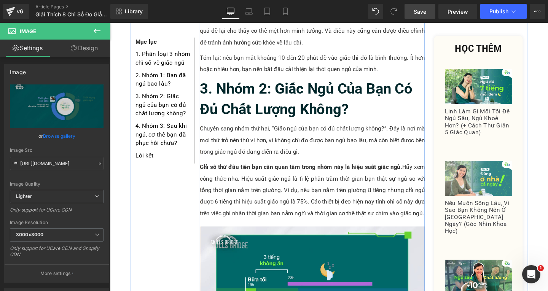
scroll to position [2132, 0]
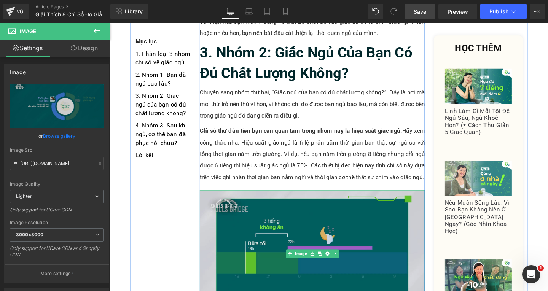
click at [276, 238] on img at bounding box center [322, 265] width 237 height 133
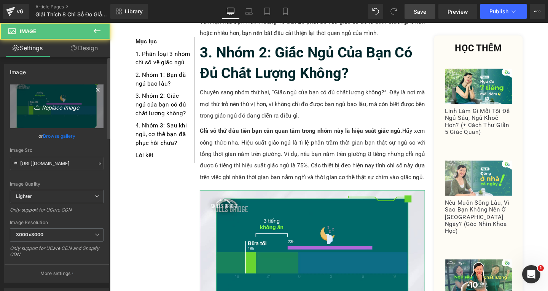
click at [59, 105] on icon "Replace Image" at bounding box center [56, 107] width 61 height 10
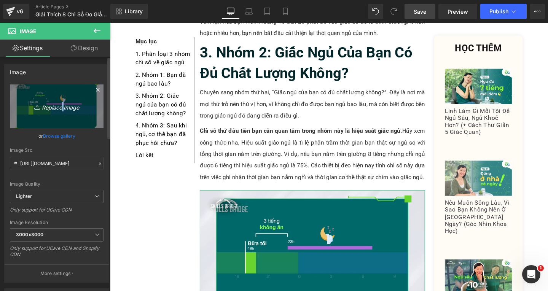
type input "C:\fakepath\Screenshot [DATE] 140852.png"
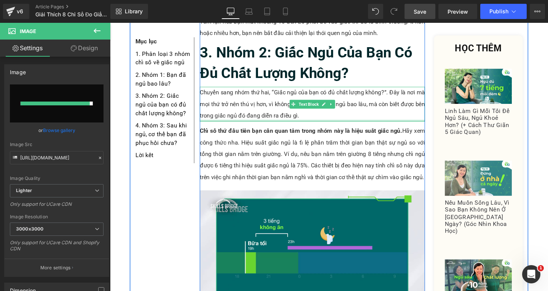
type input "[URL][DOMAIN_NAME]"
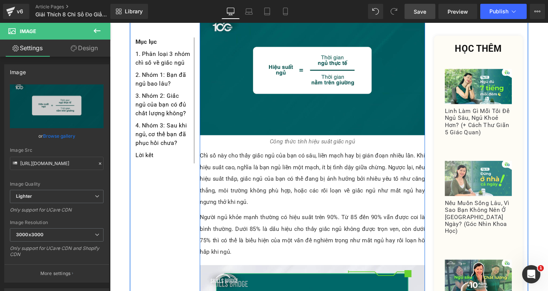
scroll to position [2398, 0]
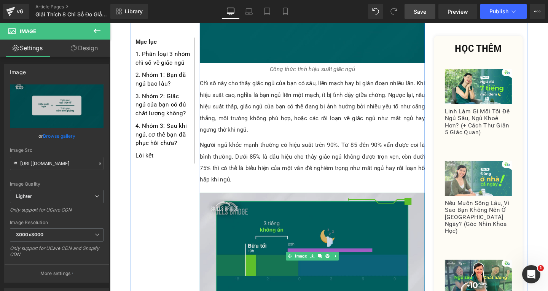
click at [266, 227] on img at bounding box center [322, 268] width 237 height 133
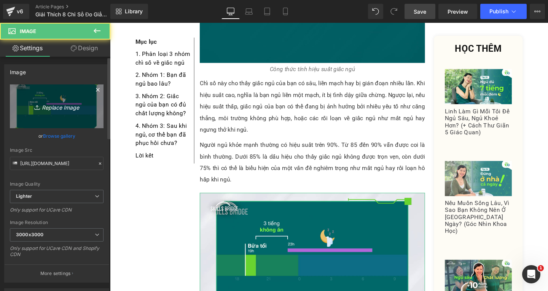
click at [75, 104] on icon "Replace Image" at bounding box center [56, 107] width 61 height 10
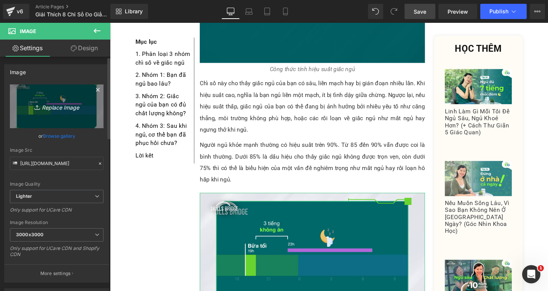
type input "C:\fakepath\Screenshot [DATE] 141026.png"
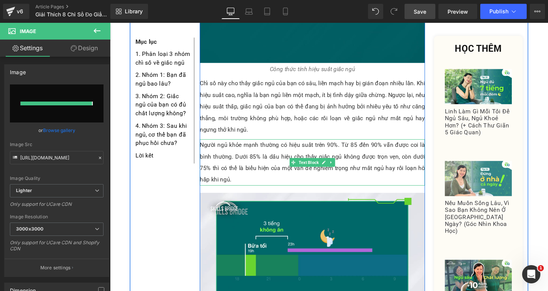
type input "[URL][DOMAIN_NAME]"
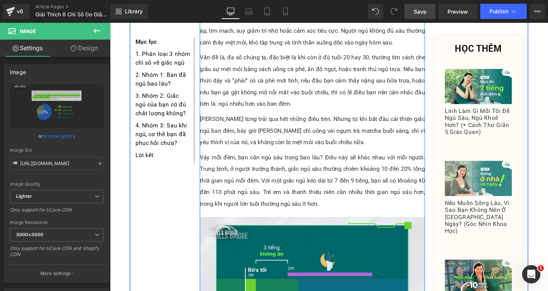
scroll to position [3084, 0]
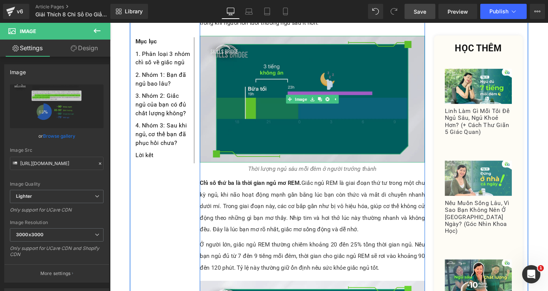
click at [251, 85] on img at bounding box center [322, 103] width 237 height 133
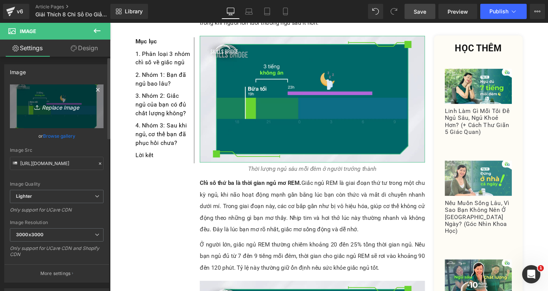
click at [52, 107] on icon "Replace Image" at bounding box center [56, 107] width 61 height 10
type input "C:\fakepath\Screenshot [DATE] 141254.png"
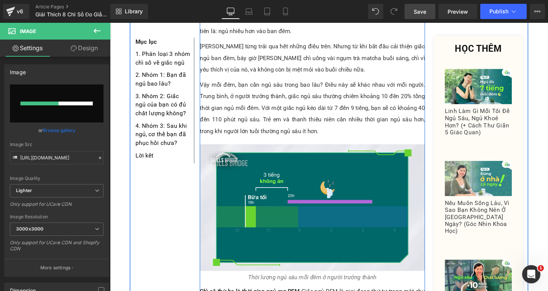
scroll to position [2931, 0]
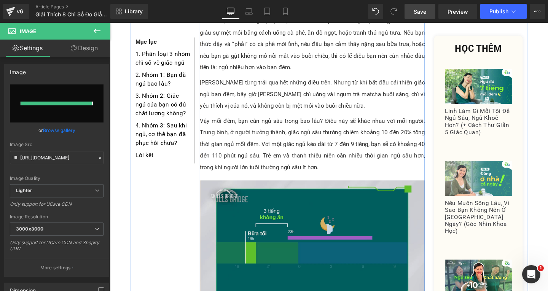
type input "[URL][DOMAIN_NAME]"
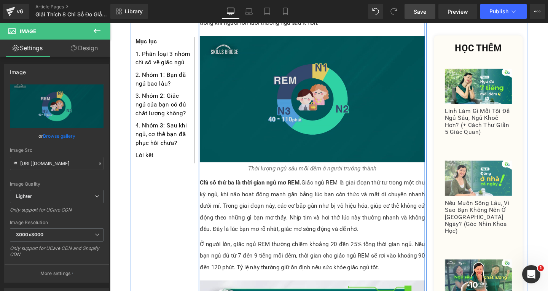
scroll to position [3008, 0]
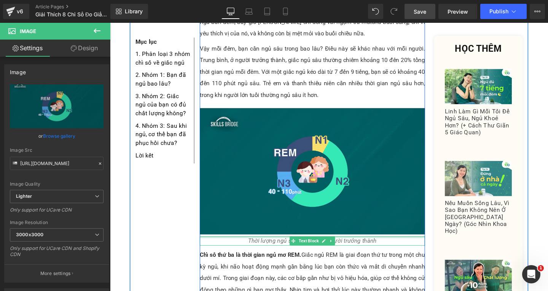
click at [353, 247] on div at bounding box center [322, 248] width 237 height 2
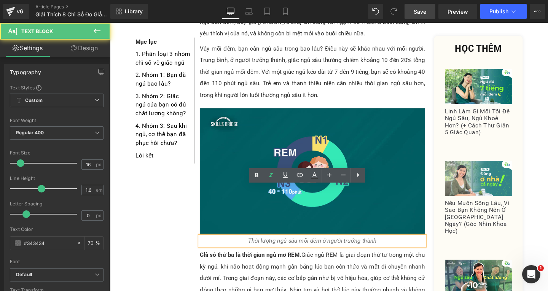
click at [351, 249] on icon "Thời lượng ngủ sâu mỗi đêm ở người trưởng thành" at bounding box center [322, 252] width 135 height 7
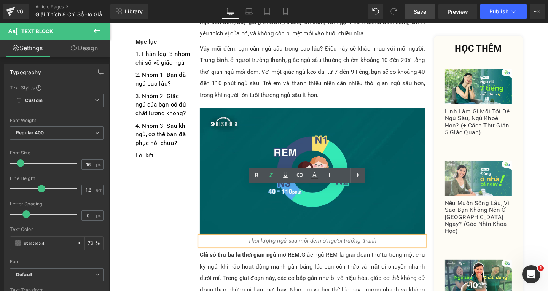
click at [308, 249] on icon "Thời lượng ngủ sâu mỗi đêm ở người trưởng thành" at bounding box center [322, 252] width 135 height 7
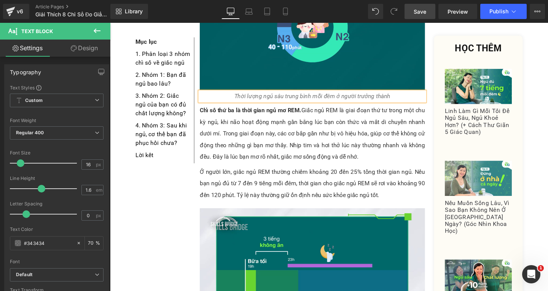
scroll to position [3312, 0]
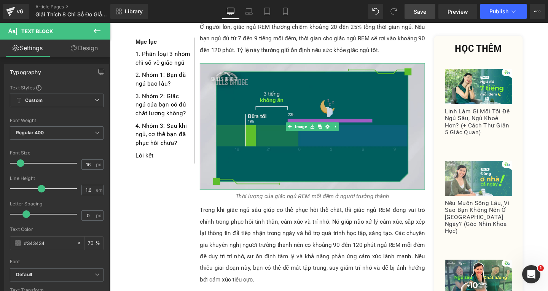
click at [281, 96] on img at bounding box center [322, 131] width 237 height 133
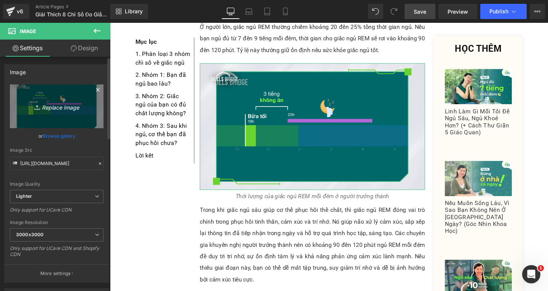
click at [55, 105] on icon "Replace Image" at bounding box center [56, 107] width 61 height 10
type input "C:\fakepath\Screenshot [DATE] 141418.png"
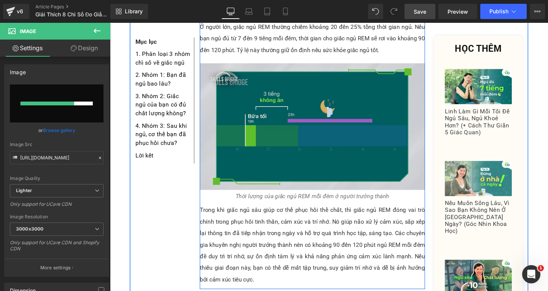
scroll to position [3198, 0]
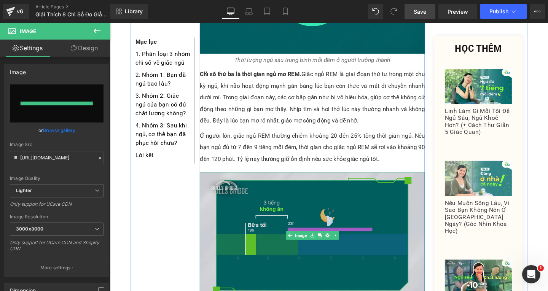
type input "[URL][DOMAIN_NAME]"
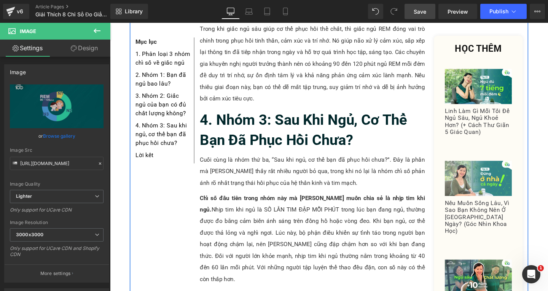
scroll to position [3617, 0]
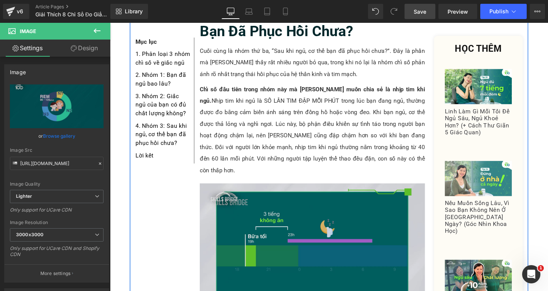
click at [346, 221] on img at bounding box center [322, 258] width 237 height 133
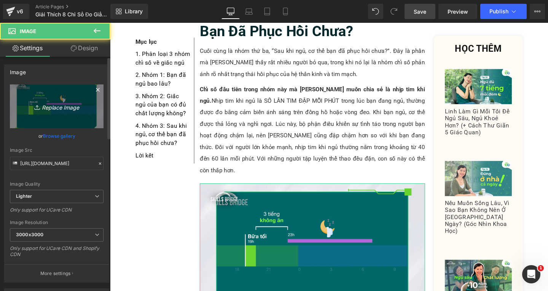
click at [58, 105] on icon "Replace Image" at bounding box center [56, 107] width 61 height 10
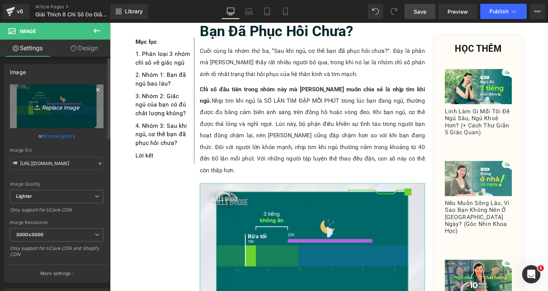
type input "C:\fakepath\Screenshot [DATE] 141627.png"
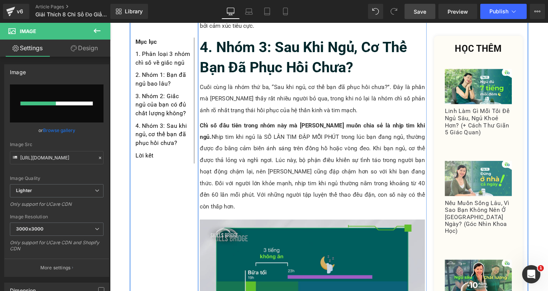
scroll to position [3769, 0]
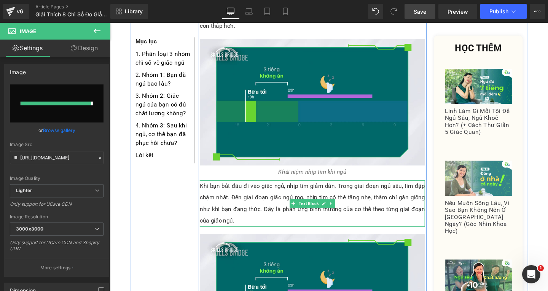
type input "[URL][DOMAIN_NAME]"
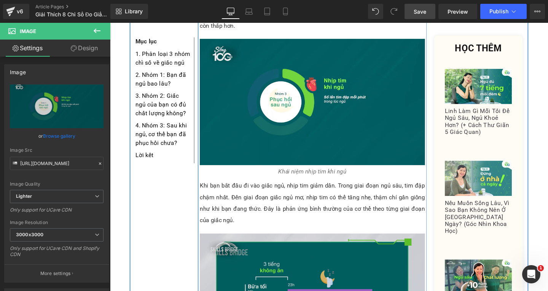
scroll to position [3921, 0]
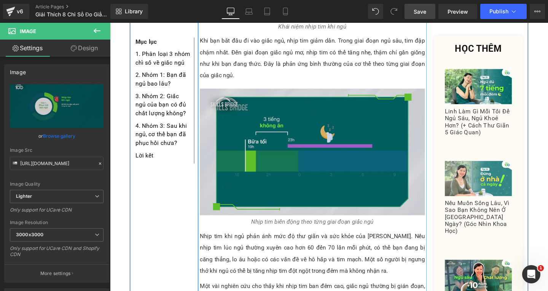
click at [246, 124] on img at bounding box center [322, 158] width 237 height 133
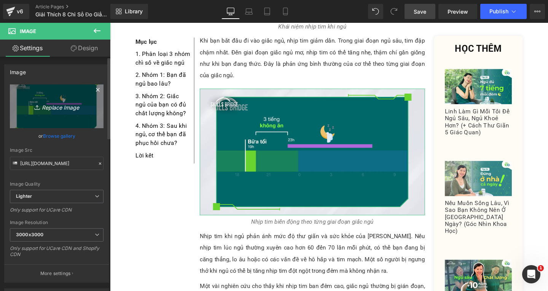
click at [69, 109] on icon "Replace Image" at bounding box center [56, 107] width 61 height 10
type input "C:\fakepath\Screenshot [DATE] 141755.png"
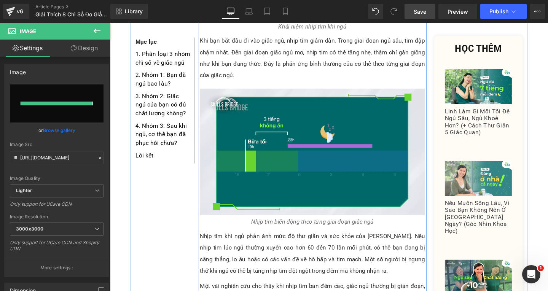
type input "[URL][DOMAIN_NAME]"
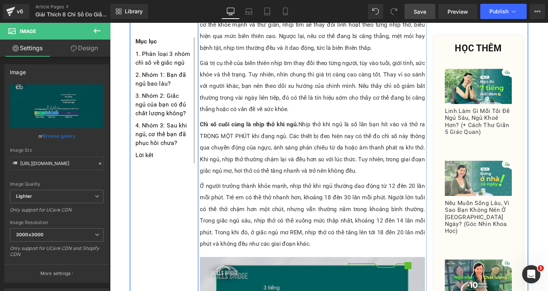
scroll to position [4492, 0]
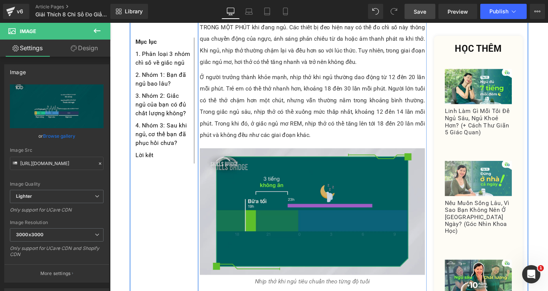
click at [279, 182] on img at bounding box center [322, 221] width 237 height 133
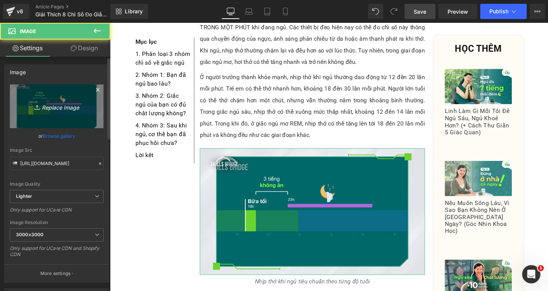
click at [63, 107] on icon "Replace Image" at bounding box center [56, 107] width 61 height 10
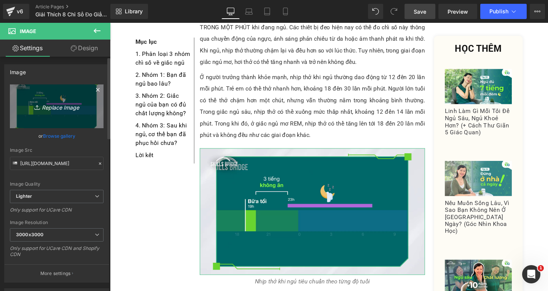
type input "C:\fakepath\Screenshot [DATE] 142116.png"
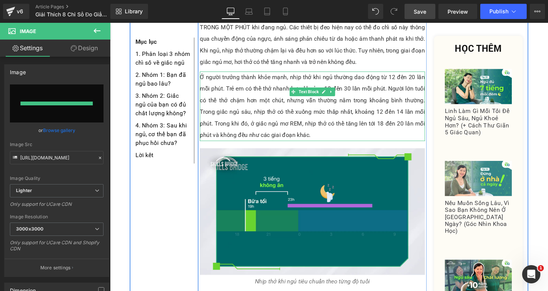
type input "[URL][DOMAIN_NAME]"
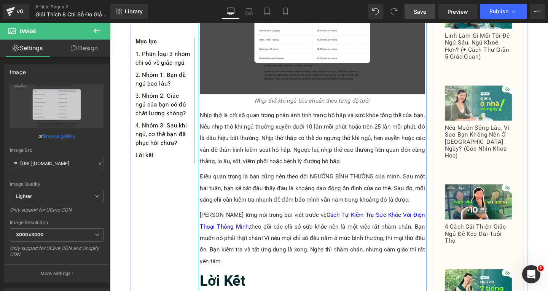
scroll to position [4797, 0]
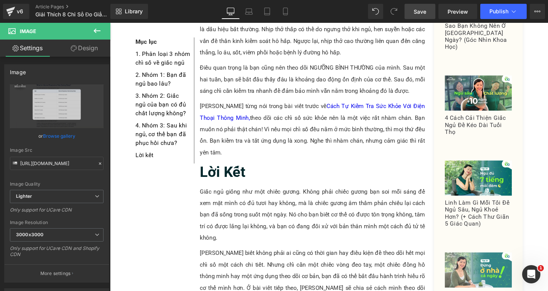
click at [422, 14] on span "Save" at bounding box center [420, 12] width 13 height 8
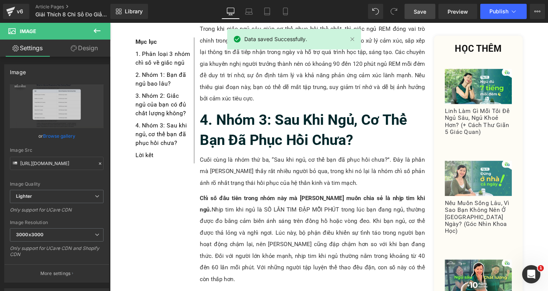
scroll to position [3426, 0]
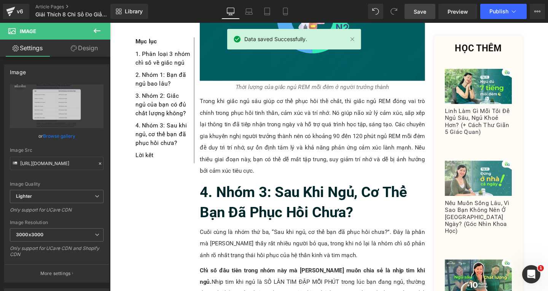
drag, startPoint x: 548, startPoint y: 191, endPoint x: 548, endPoint y: 62, distance: 128.7
click at [548, 55] on div at bounding box center [548, 145] width 0 height 291
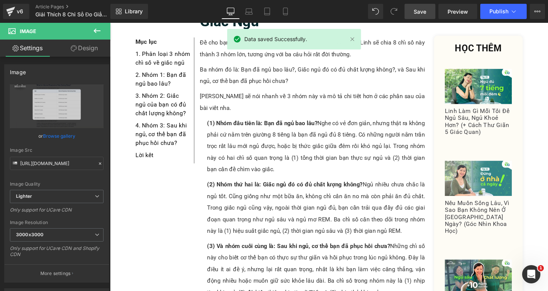
scroll to position [0, 0]
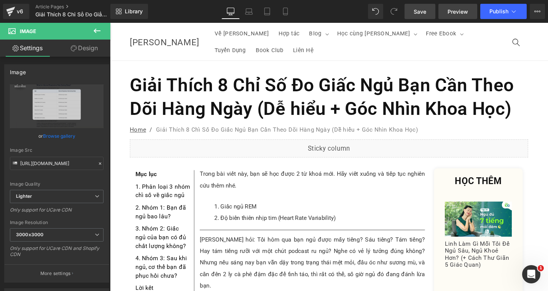
click at [457, 10] on span "Preview" at bounding box center [458, 12] width 21 height 8
click at [488, 8] on button "Publish" at bounding box center [503, 11] width 46 height 15
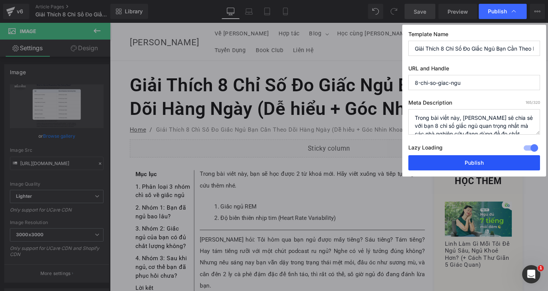
click at [492, 163] on button "Publish" at bounding box center [475, 162] width 132 height 15
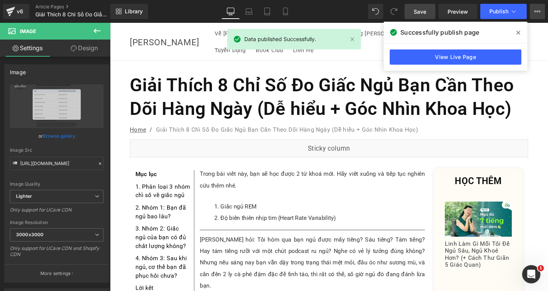
click at [541, 9] on button "View Live Page View with current Template Save Template to Library Schedule Pub…" at bounding box center [537, 11] width 15 height 15
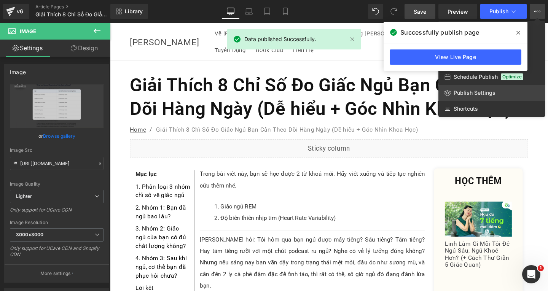
click at [485, 97] on link "Publish Settings" at bounding box center [492, 93] width 107 height 16
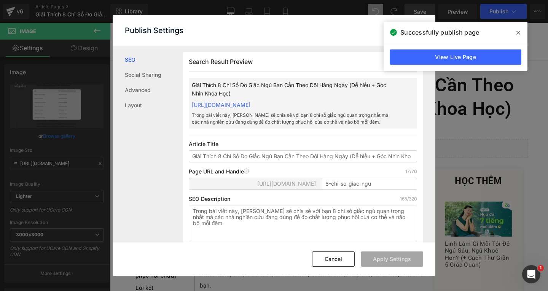
scroll to position [153, 0]
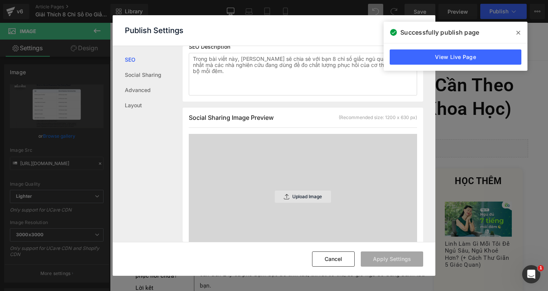
click at [316, 196] on p "Upload Image" at bounding box center [307, 196] width 30 height 5
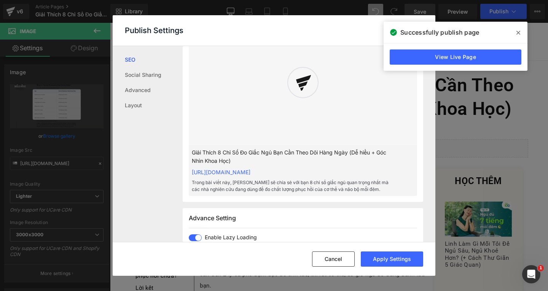
scroll to position [191, 0]
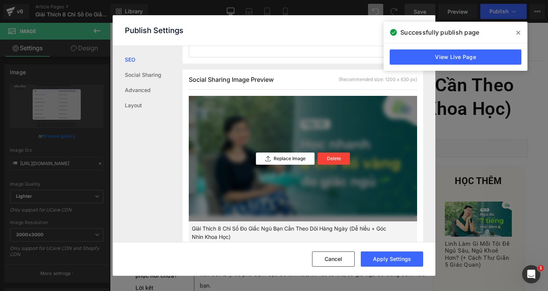
click at [513, 30] on span at bounding box center [518, 33] width 12 height 12
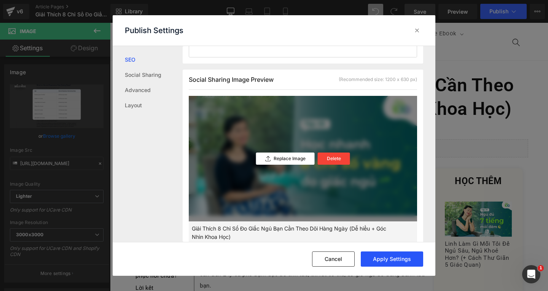
click at [402, 258] on button "Apply Settings" at bounding box center [392, 259] width 62 height 15
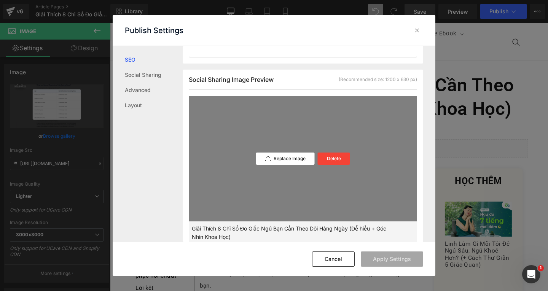
scroll to position [343, 0]
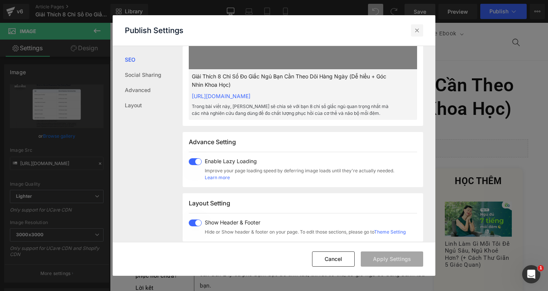
click at [418, 37] on div "Publish Settings" at bounding box center [274, 30] width 323 height 30
drag, startPoint x: 419, startPoint y: 32, endPoint x: 349, endPoint y: 3, distance: 76.1
click at [419, 32] on icon at bounding box center [417, 31] width 8 height 8
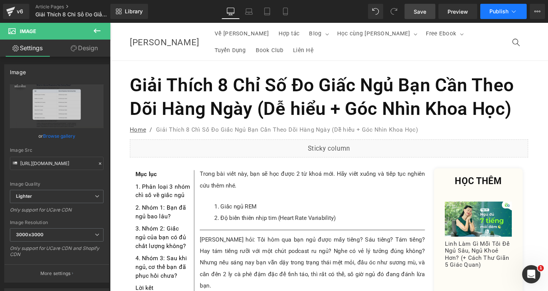
click at [506, 15] on button "Publish" at bounding box center [503, 11] width 46 height 15
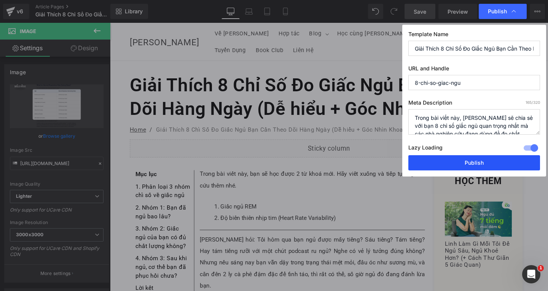
click at [476, 165] on button "Publish" at bounding box center [475, 162] width 132 height 15
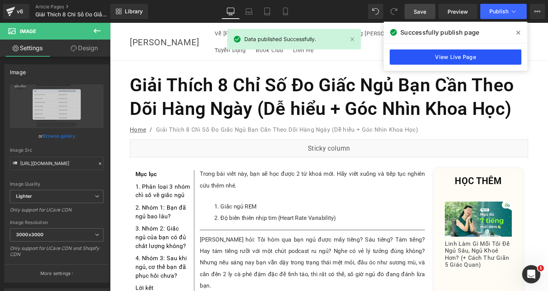
click at [469, 58] on link "View Live Page" at bounding box center [456, 56] width 132 height 15
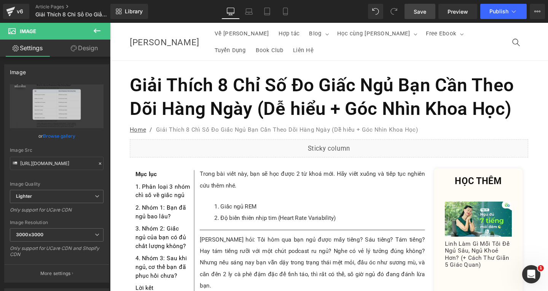
drag, startPoint x: 405, startPoint y: 8, endPoint x: 251, endPoint y: 122, distance: 191.9
click at [405, 8] on link "Save" at bounding box center [420, 11] width 31 height 15
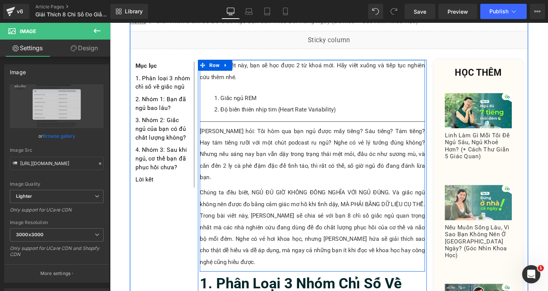
scroll to position [0, 0]
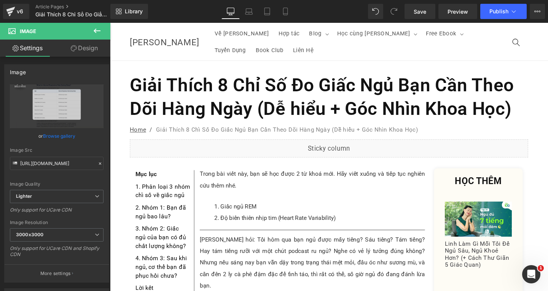
click at [258, 87] on h1 "Giải Thích 8 Chỉ Số Đo Giấc Ngủ Bạn Cần Theo Dõi Hàng Ngày (Dễ hiểu + Góc Nhìn …" at bounding box center [340, 100] width 419 height 49
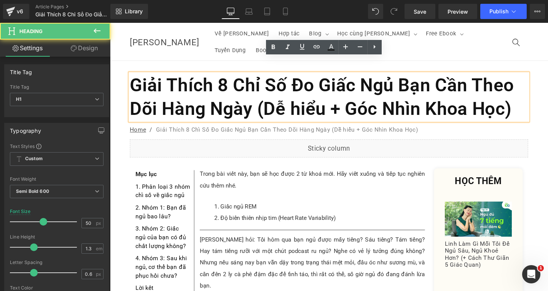
click at [395, 85] on h1 "Giải Thích 8 Chỉ Số Đo Giấc Ngủ Bạn Cần Theo Dõi Hàng Ngày (Dễ hiểu + Góc Nhìn …" at bounding box center [340, 100] width 419 height 49
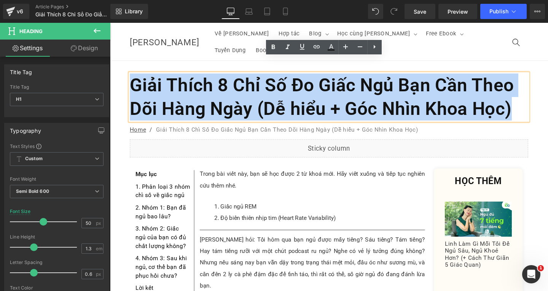
drag, startPoint x: 132, startPoint y: 71, endPoint x: 534, endPoint y: 101, distance: 402.7
click at [534, 101] on h1 "Giải Thích 8 Chỉ Số Đo Giấc Ngủ Bạn Cần Theo Dõi Hàng Ngày (Dễ hiểu + Góc Nhìn …" at bounding box center [340, 100] width 419 height 49
copy h1 "Giải Thích 8 Chỉ Số Đo Giấc Ngủ Bạn Cần Theo Dõi Hàng Ngày (Dễ hiểu + Góc Nhìn …"
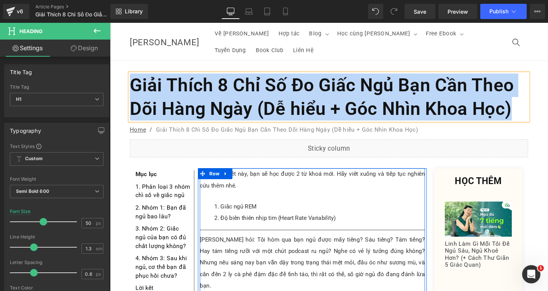
click at [251, 210] on li "Giấc ngủ REM" at bounding box center [331, 216] width 222 height 12
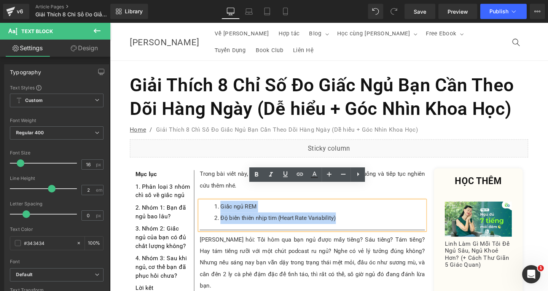
drag, startPoint x: 224, startPoint y: 198, endPoint x: 345, endPoint y: 214, distance: 122.1
click at [345, 214] on ol "Giấc ngủ REM Độ biến thiên nhịp tim (Heart Rate Variability)" at bounding box center [322, 222] width 237 height 24
copy ol "Giấc ngủ REM Độ biến thiên nhịp tim (Heart Rate Variability)"
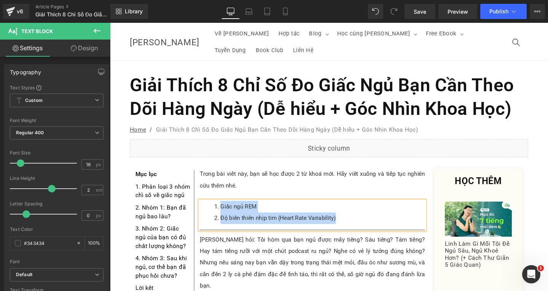
click at [255, 210] on li "Giấc ngủ REM" at bounding box center [331, 216] width 222 height 12
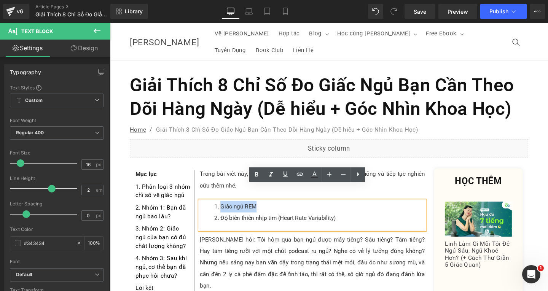
drag, startPoint x: 224, startPoint y: 199, endPoint x: 269, endPoint y: 198, distance: 44.9
click at [262, 210] on li "Giấc ngủ REM" at bounding box center [331, 216] width 222 height 12
copy li "Giấc ngủ REM"
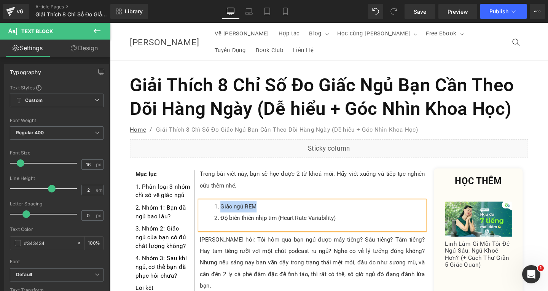
click at [245, 222] on li "Độ biến thiên nhịp tim (Heart Rate Variability)" at bounding box center [331, 228] width 222 height 12
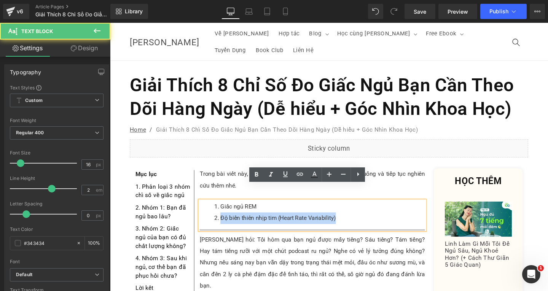
drag, startPoint x: 225, startPoint y: 212, endPoint x: 356, endPoint y: 208, distance: 131.8
click at [356, 222] on li "Độ biến thiên nhịp tim (Heart Rate Variability)" at bounding box center [331, 228] width 222 height 12
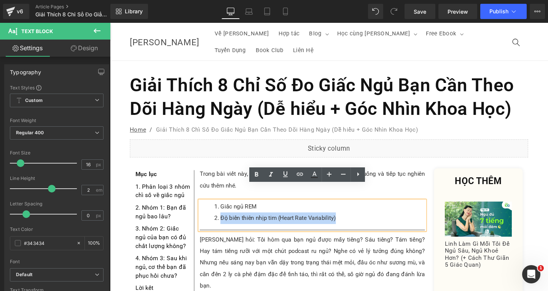
copy li "Độ biến thiên nhịp tim (Heart Rate Variability)"
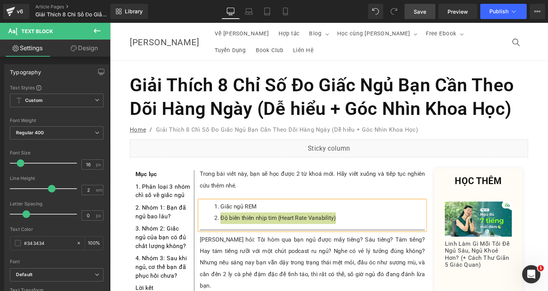
click at [426, 12] on span "Save" at bounding box center [420, 12] width 13 height 8
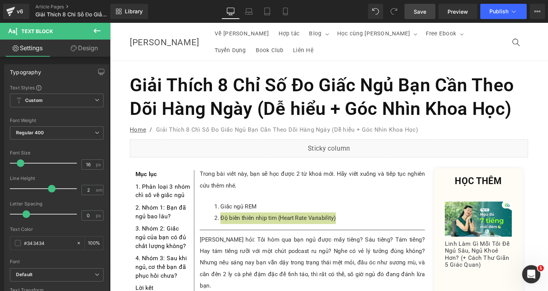
click at [429, 15] on link "Save" at bounding box center [420, 11] width 31 height 15
